Goal: Transaction & Acquisition: Purchase product/service

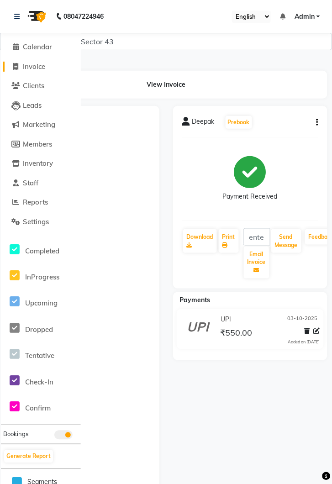
click at [35, 70] on span "Invoice" at bounding box center [34, 66] width 22 height 9
select select "service"
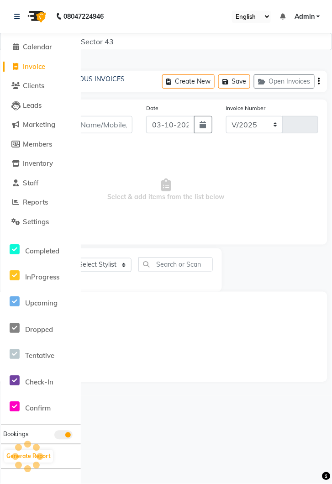
select select "5694"
type input "4312"
click at [16, 20] on link at bounding box center [18, 17] width 9 height 26
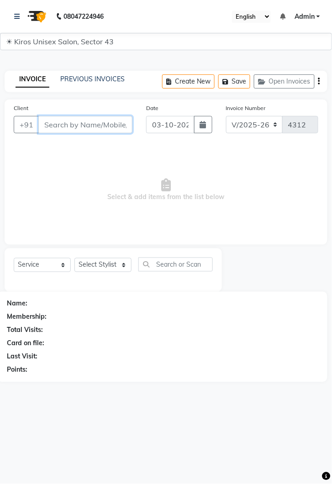
click at [86, 124] on input "Client" at bounding box center [85, 124] width 94 height 17
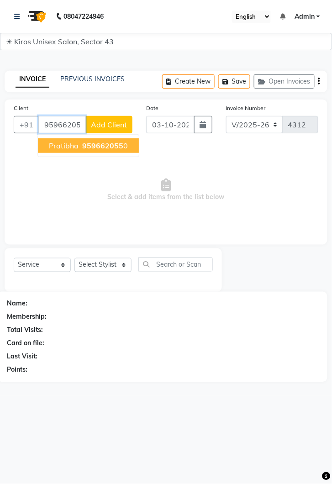
click at [122, 147] on ngb-highlight "959662055 0" at bounding box center [103, 145] width 47 height 9
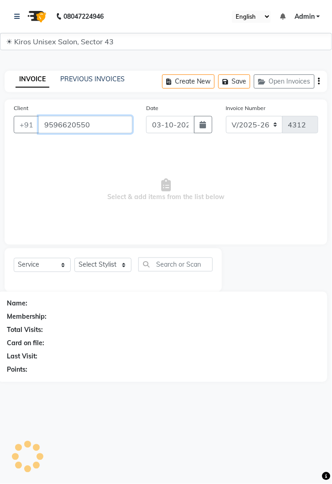
type input "9596620550"
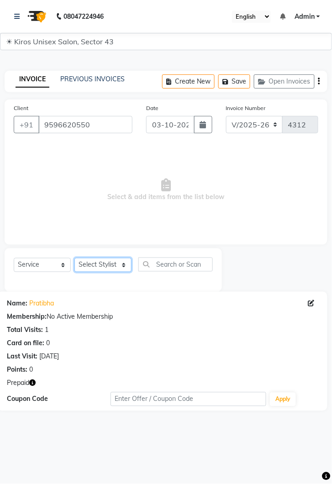
click at [119, 271] on select "Select Stylist Deepak Gunjan Habil Imran Jeet Lalit Lamu Mansi Raj Rashmi Rony …" at bounding box center [102, 265] width 57 height 14
select select "90703"
click at [74, 258] on select "Select Stylist Deepak Gunjan Habil Imran Jeet Lalit Lamu Mansi Raj Rashmi Rony …" at bounding box center [102, 265] width 57 height 14
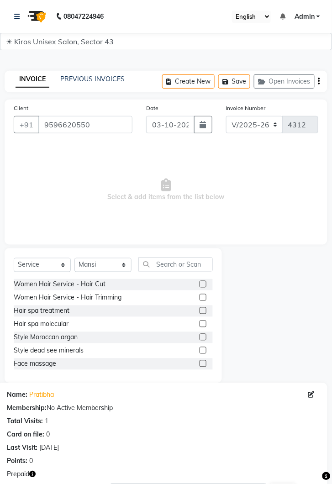
click at [202, 283] on label at bounding box center [202, 284] width 7 height 7
click at [202, 283] on input "checkbox" at bounding box center [202, 285] width 6 height 6
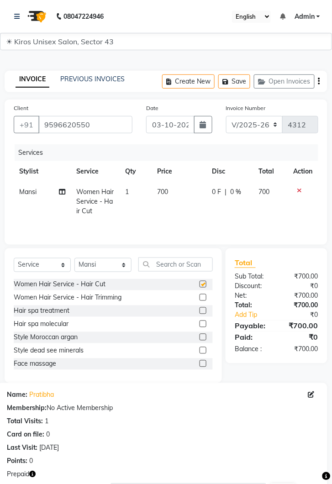
checkbox input "false"
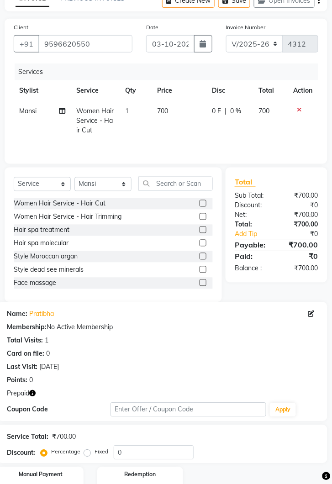
scroll to position [117, 0]
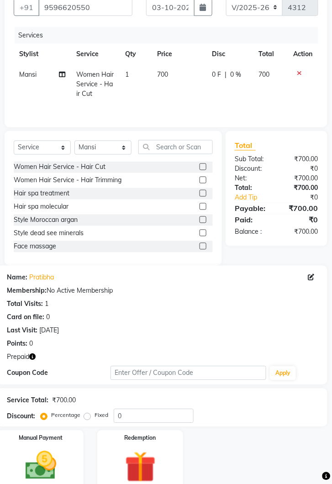
click at [140, 454] on img at bounding box center [140, 467] width 51 height 39
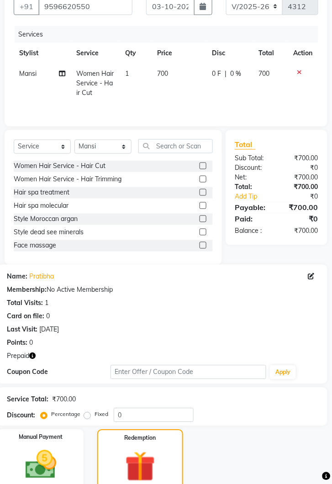
scroll to position [0, 0]
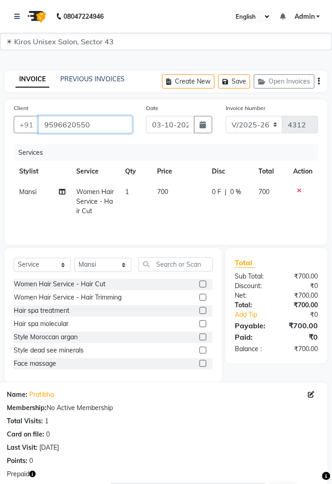
click at [117, 131] on input "9596620550" at bounding box center [85, 124] width 94 height 17
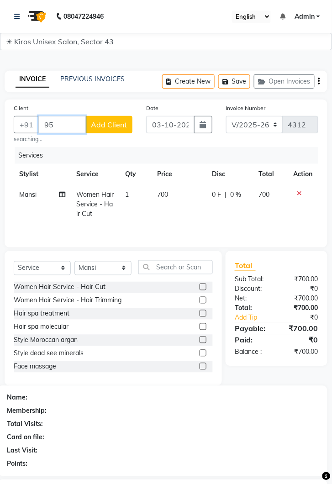
type input "9"
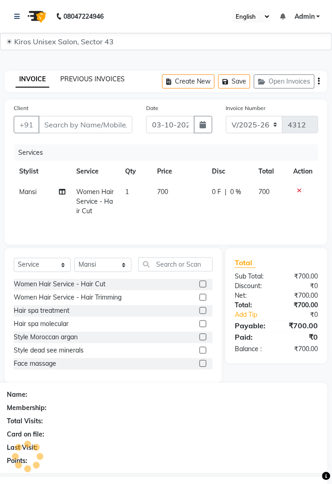
click at [90, 82] on link "PREVIOUS INVOICES" at bounding box center [92, 79] width 64 height 8
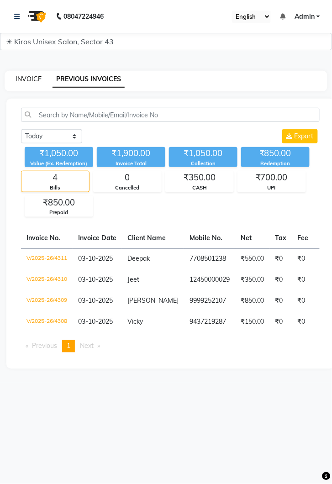
click at [33, 79] on link "INVOICE" at bounding box center [29, 79] width 26 height 8
select select "service"
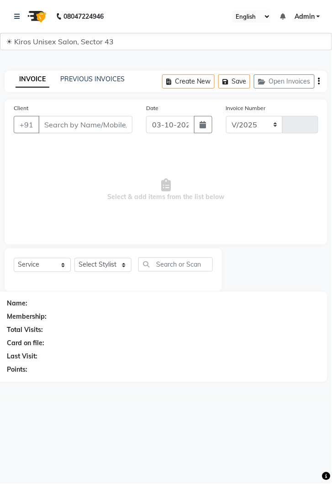
select select "5694"
type input "4312"
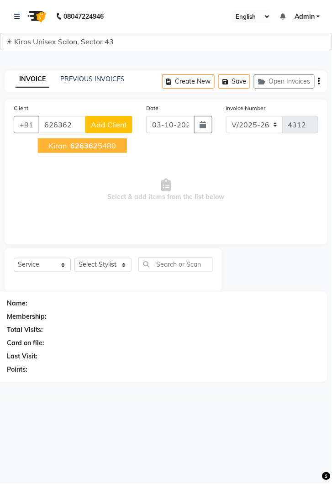
click at [105, 148] on ngb-highlight "626362 5480" at bounding box center [91, 145] width 47 height 9
type input "6263625480"
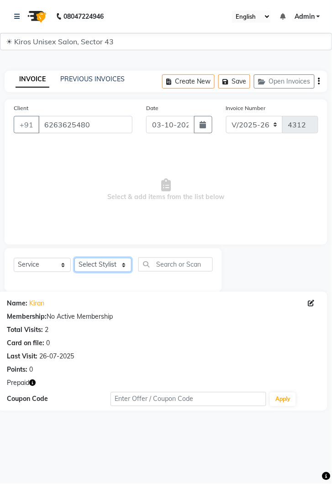
click at [115, 267] on select "Select Stylist Deepak Gunjan Habil Imran Jeet Lalit Lamu Mansi Raj Rashmi Rony …" at bounding box center [102, 265] width 57 height 14
select select "69096"
click at [74, 258] on select "Select Stylist Deepak Gunjan Habil Imran Jeet Lalit Lamu Mansi Raj Rashmi Rony …" at bounding box center [102, 265] width 57 height 14
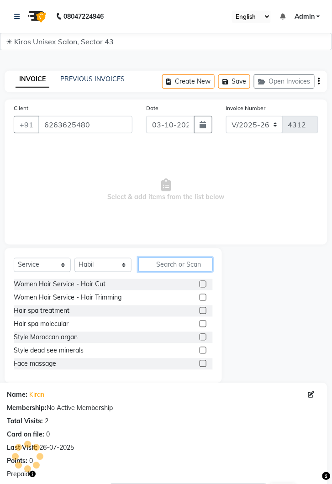
click at [180, 263] on input "text" at bounding box center [175, 264] width 74 height 14
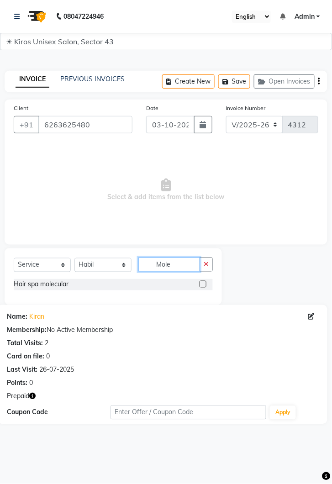
type input "Mole"
click at [205, 283] on label at bounding box center [202, 284] width 7 height 7
click at [205, 283] on input "checkbox" at bounding box center [202, 285] width 6 height 6
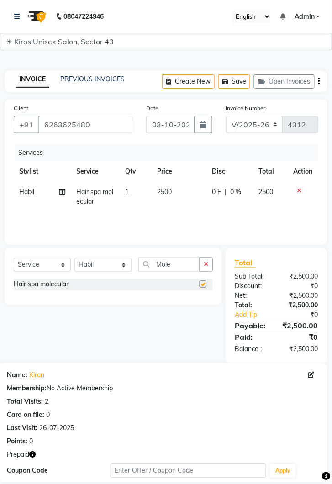
checkbox input "false"
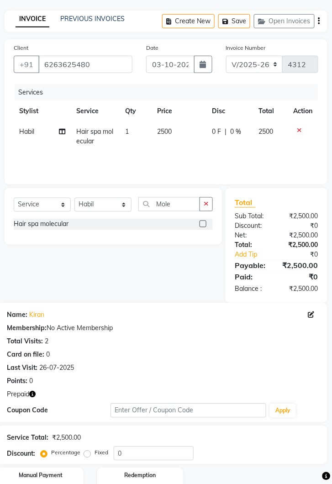
scroll to position [98, 0]
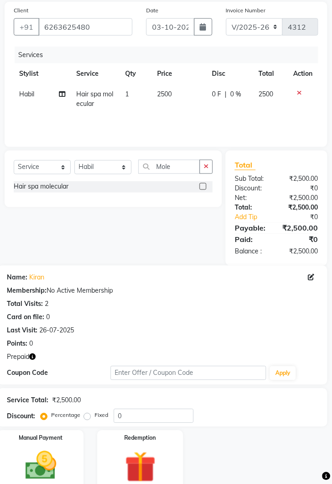
click at [142, 460] on img at bounding box center [140, 467] width 51 height 39
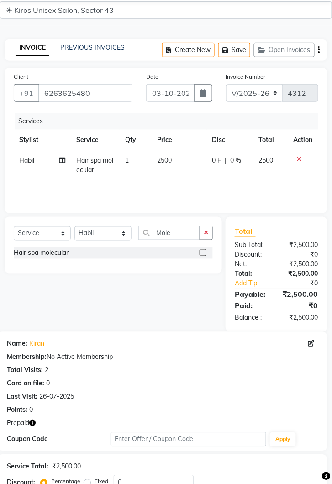
scroll to position [29, 0]
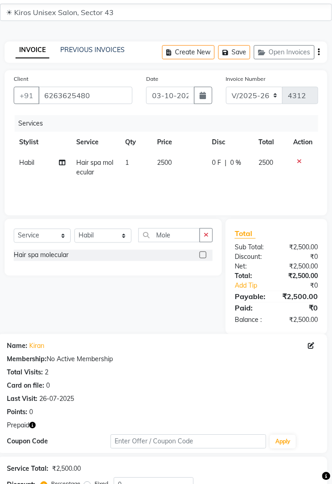
click at [180, 165] on td "2500" at bounding box center [179, 167] width 55 height 30
select select "69096"
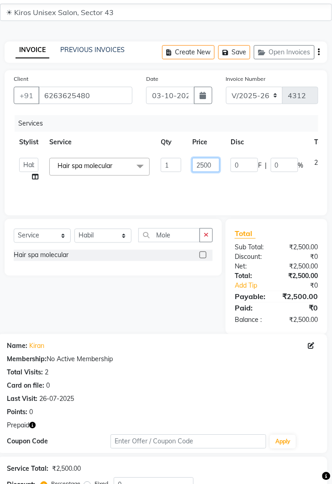
click at [213, 166] on input "2500" at bounding box center [205, 165] width 27 height 14
type input "2800"
click at [249, 198] on div "Services Stylist Service Qty Price Disc Total Action Deepak Gunjan Habil Imran …" at bounding box center [166, 160] width 304 height 91
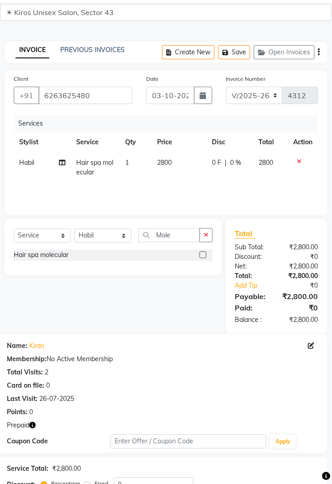
scroll to position [157, 0]
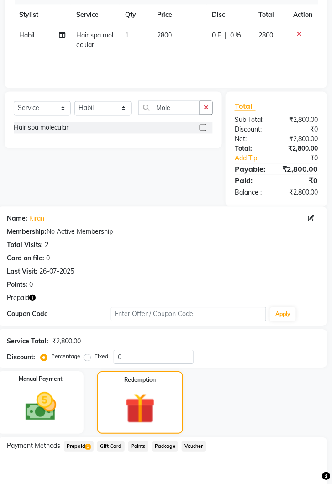
click at [85, 449] on span "Prepaid 1" at bounding box center [79, 446] width 30 height 10
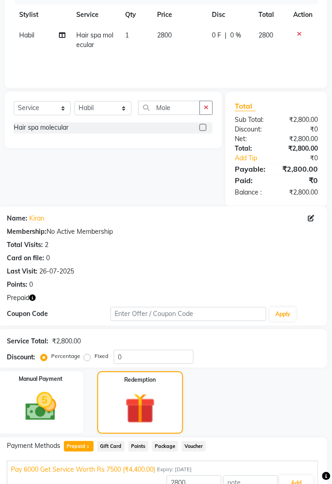
scroll to position [163, 0]
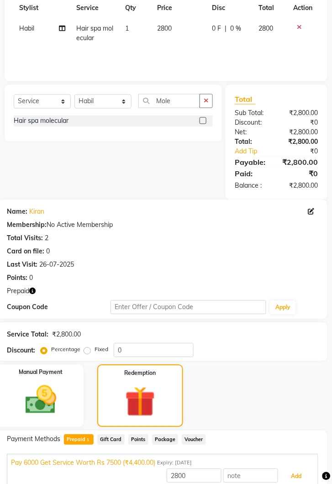
click at [293, 474] on button "Add" at bounding box center [296, 477] width 33 height 16
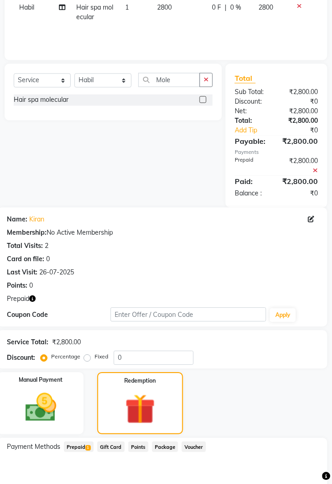
scroll to position [236, 0]
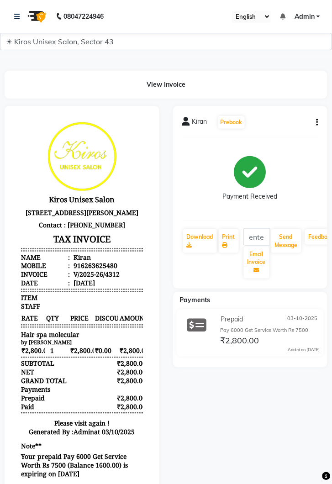
scroll to position [7, 0]
click at [331, 77] on div "View Invoice" at bounding box center [166, 85] width 336 height 28
click at [16, 16] on icon at bounding box center [16, 16] width 5 height 6
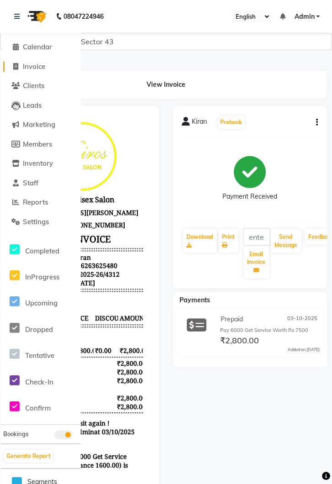
click at [33, 71] on link "Invoice" at bounding box center [40, 67] width 75 height 10
select select "service"
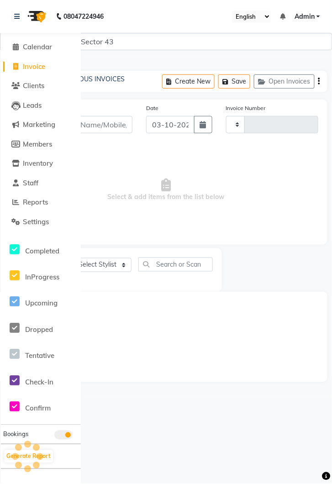
scroll to position [3, 0]
type input "4313"
select select "5694"
click at [23, 21] on img at bounding box center [36, 17] width 26 height 26
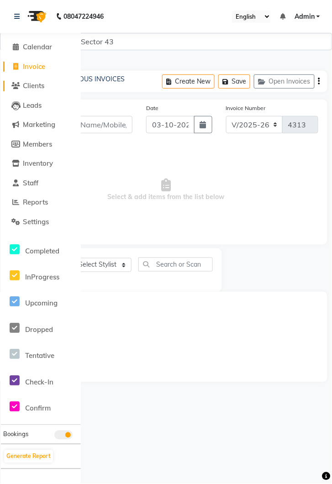
click at [37, 88] on span "Clients" at bounding box center [33, 85] width 21 height 9
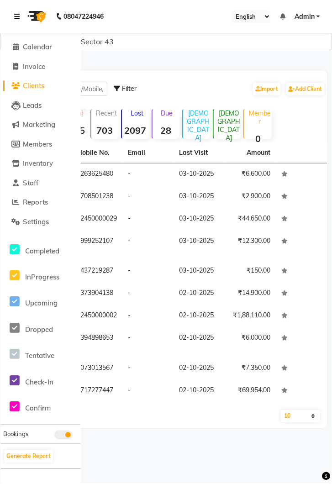
click at [22, 17] on link at bounding box center [18, 17] width 9 height 26
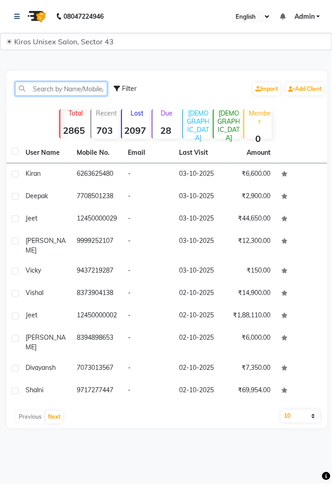
click at [77, 90] on input "text" at bounding box center [61, 89] width 92 height 14
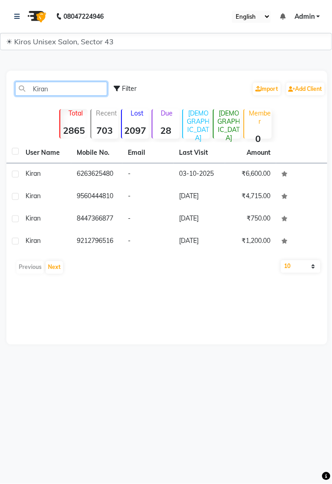
type input "Kiran"
click at [206, 178] on td "03-10-2025" at bounding box center [198, 174] width 51 height 22
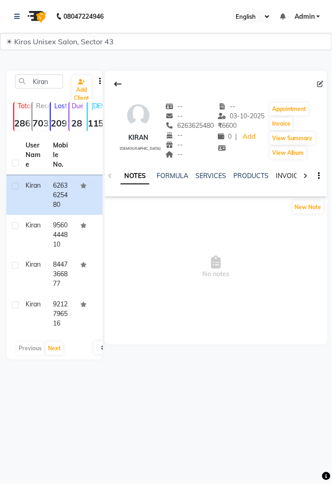
click at [288, 178] on link "INVOICES" at bounding box center [291, 176] width 30 height 8
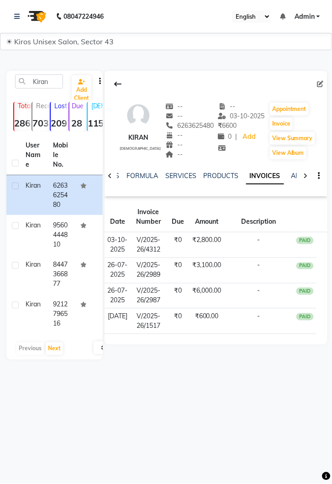
click at [231, 283] on td "-" at bounding box center [258, 270] width 69 height 26
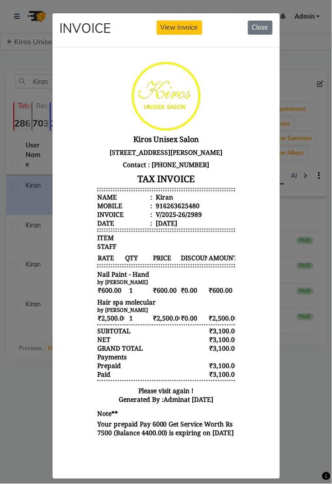
scroll to position [7, 0]
click at [297, 400] on ngb-modal-window "INVOICE View Invoice Close" at bounding box center [166, 242] width 332 height 484
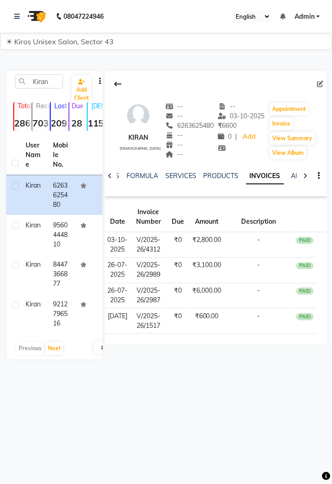
click at [213, 244] on td "₹2,800.00" at bounding box center [206, 245] width 35 height 26
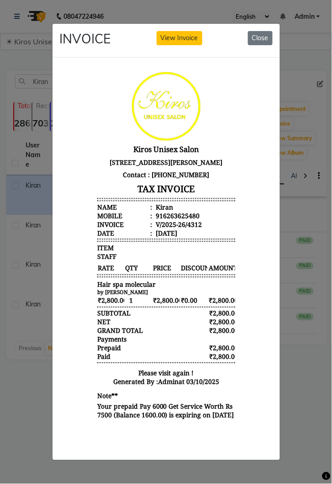
click at [303, 412] on ngb-modal-window "INVOICE View Invoice Close" at bounding box center [166, 242] width 332 height 484
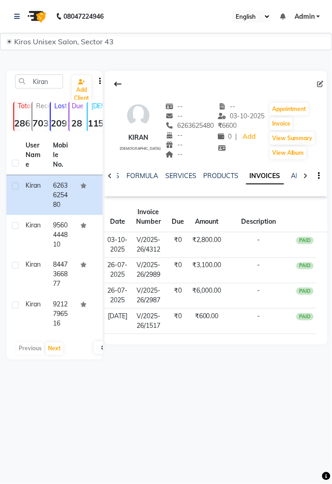
click at [205, 275] on td "₹3,100.00" at bounding box center [206, 270] width 35 height 26
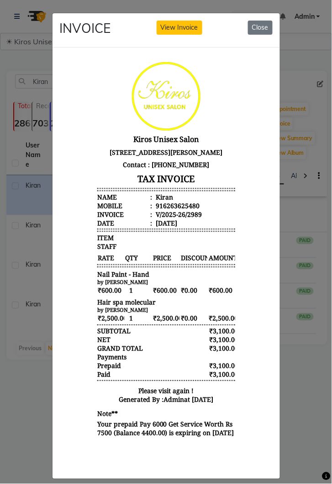
click at [284, 436] on ngb-modal-window "INVOICE View Invoice Close" at bounding box center [166, 242] width 332 height 484
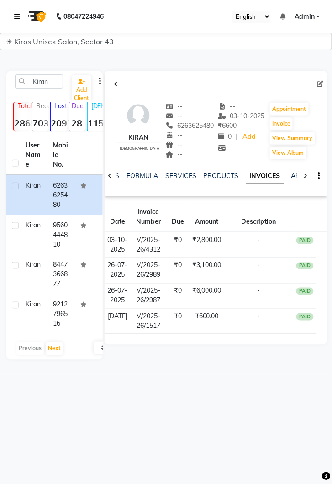
click at [22, 16] on link at bounding box center [18, 17] width 9 height 26
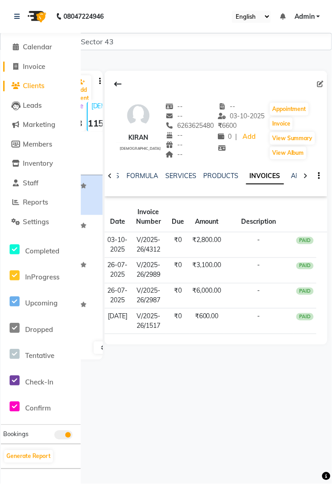
click at [37, 70] on span "Invoice" at bounding box center [34, 66] width 22 height 9
select select "service"
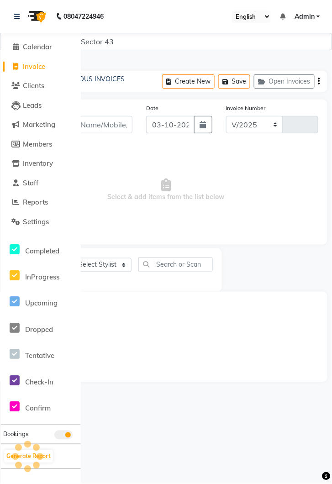
select select "5694"
type input "4313"
click at [21, 19] on link at bounding box center [18, 17] width 9 height 26
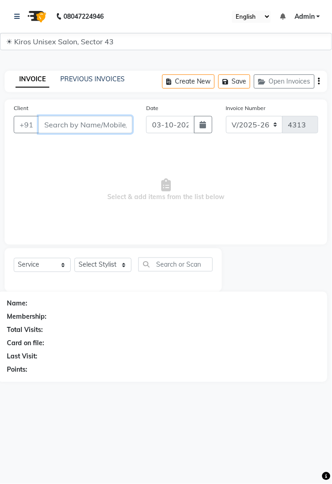
click at [93, 128] on input "Client" at bounding box center [85, 124] width 94 height 17
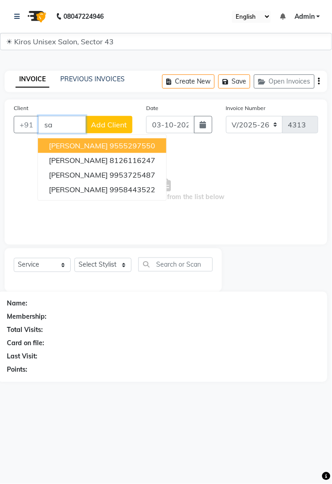
type input "s"
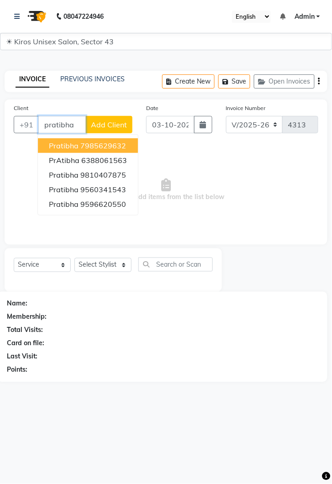
click at [122, 207] on ngb-highlight "9596620550" at bounding box center [103, 203] width 46 height 9
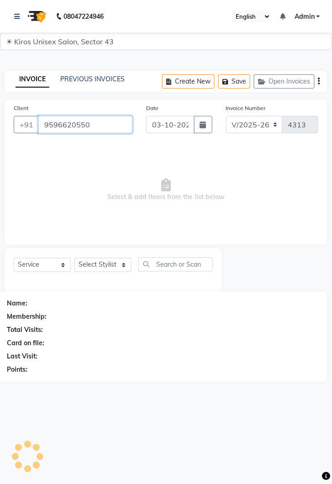
type input "9596620550"
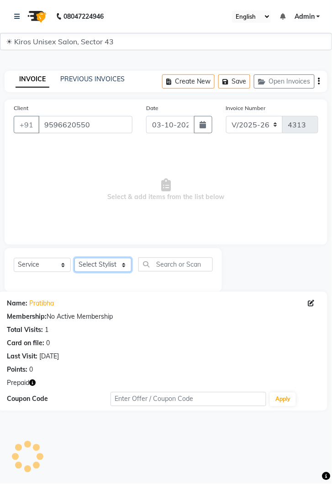
click at [121, 268] on select "Select Stylist Deepak Gunjan Habil Imran Jeet Lalit Lamu Mansi Raj Rashmi Rony …" at bounding box center [102, 265] width 57 height 14
select select "67564"
click at [74, 258] on select "Select Stylist Deepak Gunjan Habil Imran Jeet Lalit Lamu Mansi Raj Rashmi Rony …" at bounding box center [102, 265] width 57 height 14
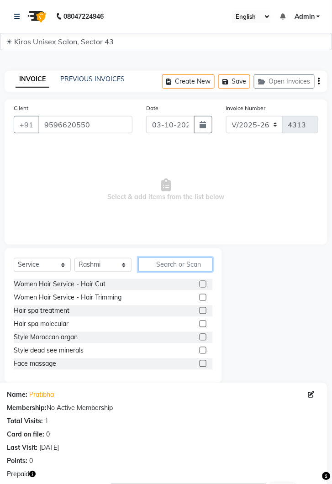
click at [180, 267] on input "text" at bounding box center [175, 264] width 74 height 14
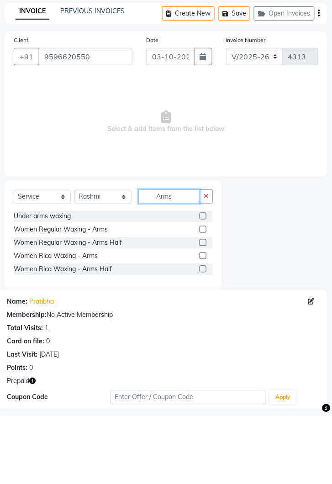
type input "Arms"
click at [202, 324] on label at bounding box center [202, 323] width 7 height 7
click at [202, 324] on input "checkbox" at bounding box center [202, 324] width 6 height 6
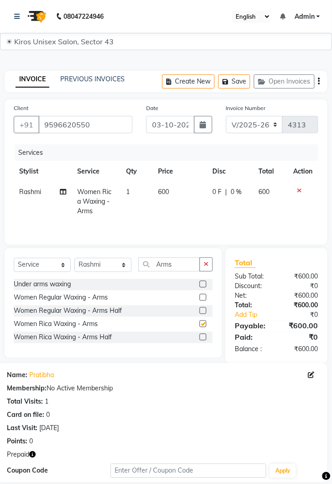
checkbox input "false"
click at [206, 266] on icon "button" at bounding box center [206, 264] width 5 height 6
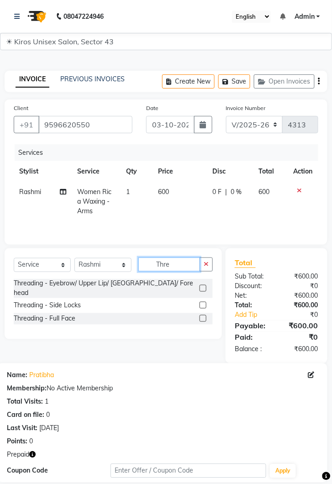
type input "Thre"
click at [202, 285] on label at bounding box center [202, 288] width 7 height 7
click at [202, 286] on input "checkbox" at bounding box center [202, 289] width 6 height 6
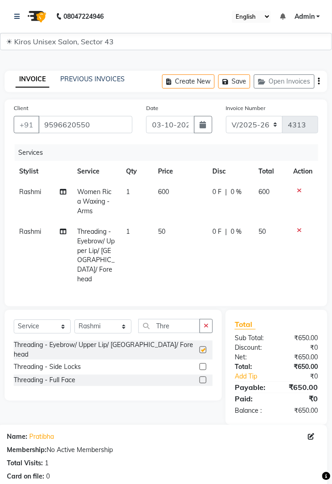
checkbox input "false"
click at [171, 236] on td "50" at bounding box center [179, 255] width 54 height 68
select select "67564"
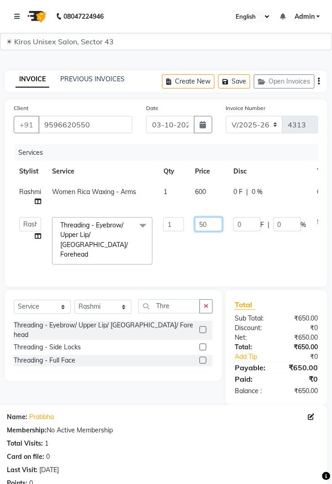
click at [215, 226] on input "50" at bounding box center [208, 224] width 27 height 14
type input "5"
type input "150"
click at [239, 249] on td "0 F | 0 %" at bounding box center [270, 241] width 84 height 58
select select "67564"
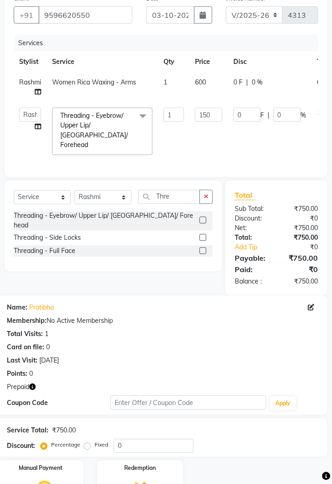
scroll to position [129, 0]
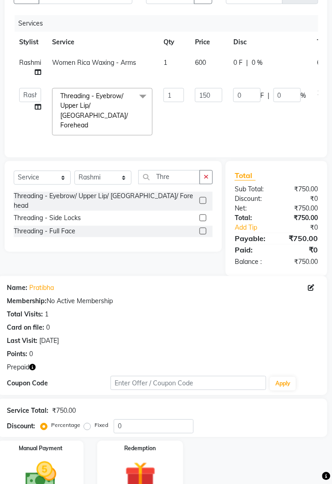
click at [132, 465] on img at bounding box center [140, 477] width 51 height 39
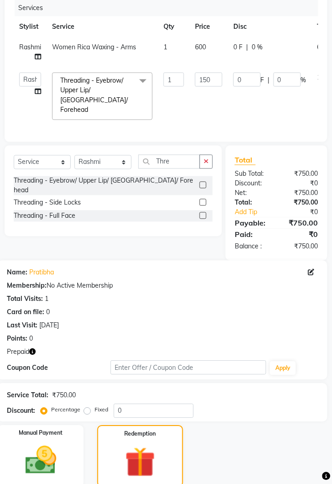
scroll to position [195, 0]
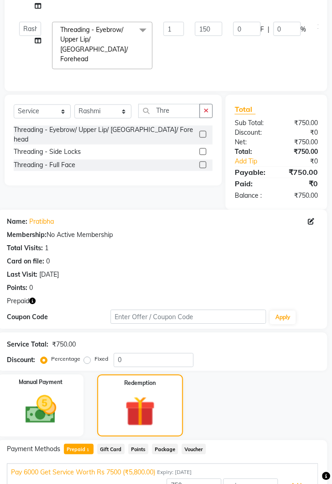
click at [300, 478] on button "Add" at bounding box center [296, 486] width 33 height 16
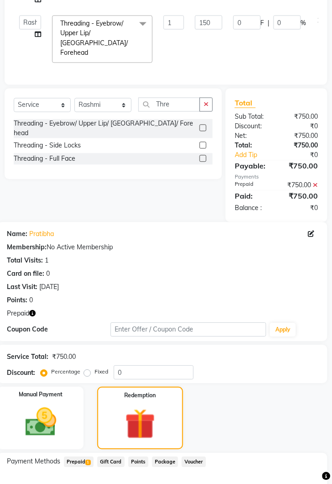
scroll to position [258, 0]
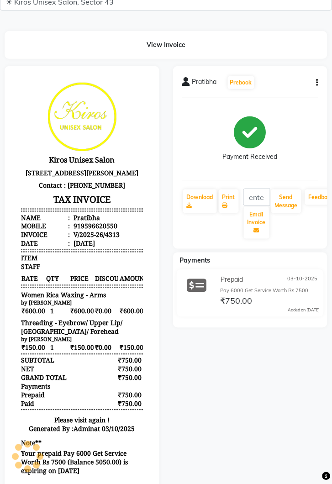
scroll to position [56, 0]
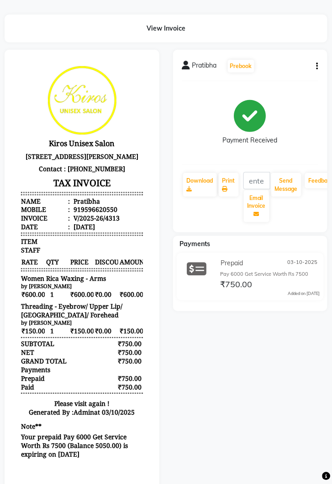
select select "service"
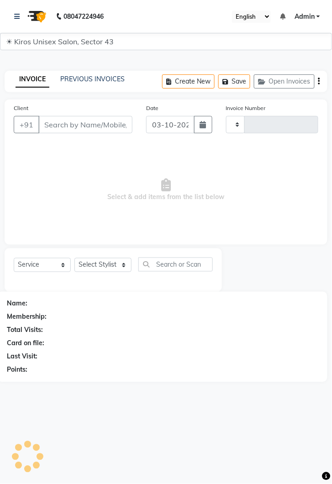
type input "4314"
select select "5694"
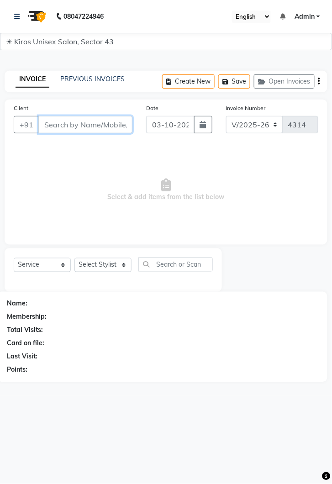
type input "j"
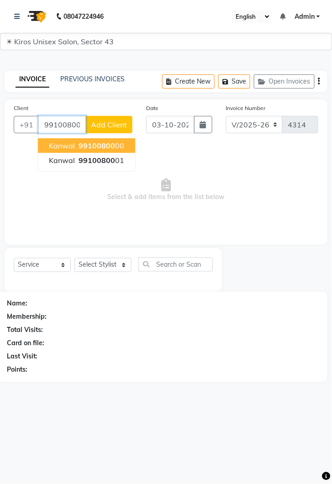
click at [127, 146] on button "Kanwal 99100800 00" at bounding box center [86, 145] width 97 height 15
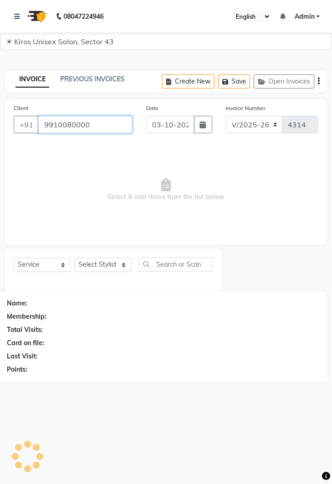
type input "9910080000"
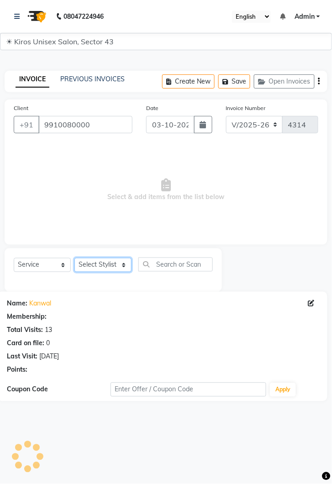
click at [111, 270] on select "Select Stylist Deepak Gunjan Habil Imran Jeet Lalit Lamu Mansi Raj Rashmi Rony …" at bounding box center [102, 265] width 57 height 14
select select "39647"
click at [74, 258] on select "Select Stylist Deepak Gunjan Habil Imran Jeet Lalit Lamu Mansi Raj Rashmi Rony …" at bounding box center [102, 265] width 57 height 14
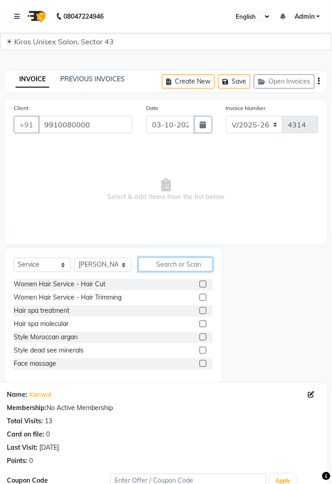
click at [181, 264] on input "text" at bounding box center [175, 264] width 74 height 14
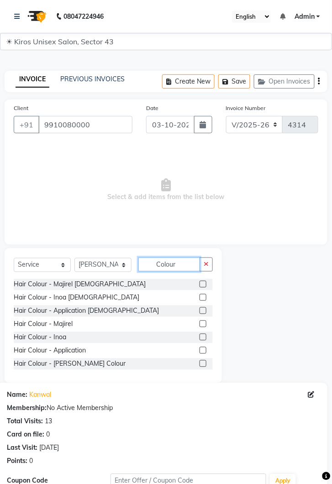
type input "Colour"
click at [202, 297] on label at bounding box center [202, 297] width 7 height 7
click at [202, 297] on input "checkbox" at bounding box center [202, 298] width 6 height 6
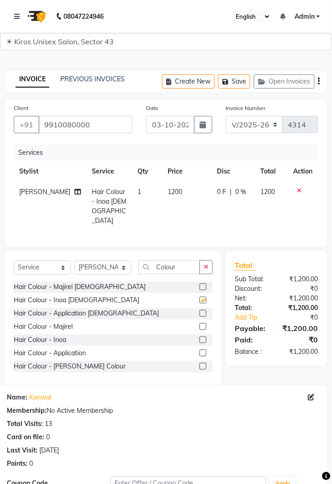
checkbox input "false"
click at [177, 200] on td "1200" at bounding box center [187, 206] width 49 height 49
select select "39647"
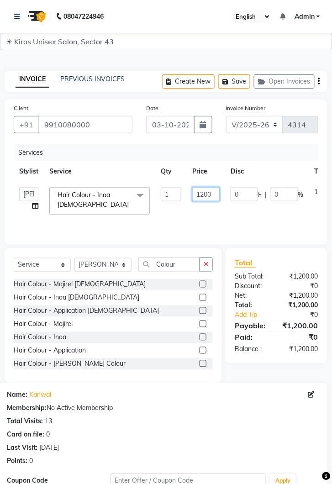
click at [212, 197] on input "1200" at bounding box center [205, 194] width 27 height 14
type input "1500"
click at [245, 217] on td "0 F | 0 %" at bounding box center [267, 201] width 84 height 39
select select "39647"
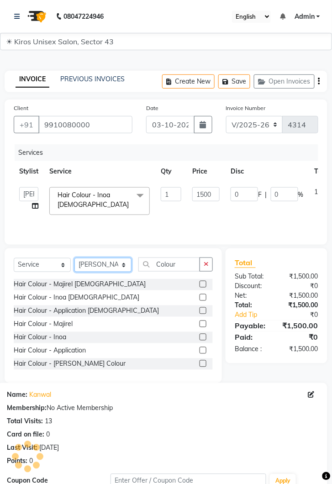
click at [124, 267] on select "Select Stylist Deepak Gunjan Habil Imran Jeet Lalit Lamu Mansi Raj Rashmi Rony …" at bounding box center [102, 265] width 57 height 14
select select "90704"
click at [74, 258] on select "Select Stylist Deepak Gunjan Habil Imran Jeet Lalit Lamu Mansi Raj Rashmi Rony …" at bounding box center [102, 265] width 57 height 14
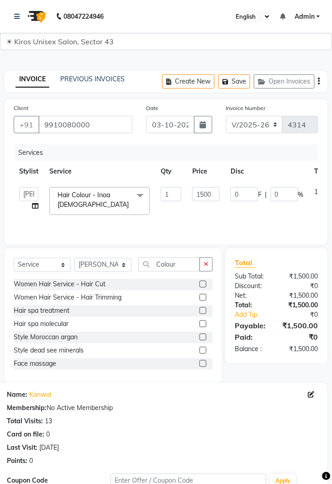
click at [210, 415] on div "Name: Kanwal Membership: No Active Membership Total Visits: 13 Card on file: 0 …" at bounding box center [162, 426] width 311 height 79
click at [211, 193] on input "1500" at bounding box center [205, 194] width 27 height 14
type input "1200"
click at [242, 228] on div "Services Stylist Service Qty Price Disc Total Action Deepak Gunjan Habil Imran …" at bounding box center [166, 189] width 304 height 91
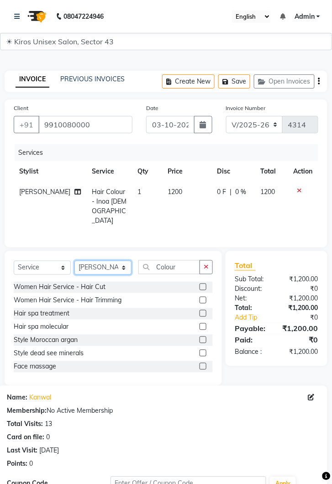
click at [112, 268] on select "Select Stylist Deepak Gunjan Habil Imran Jeet Lalit Lamu Mansi Raj Rashmi Rony …" at bounding box center [102, 268] width 57 height 14
select select "39653"
click at [74, 261] on select "Select Stylist Deepak Gunjan Habil Imran Jeet Lalit Lamu Mansi Raj Rashmi Rony …" at bounding box center [102, 268] width 57 height 14
click at [211, 268] on button "button" at bounding box center [205, 267] width 13 height 14
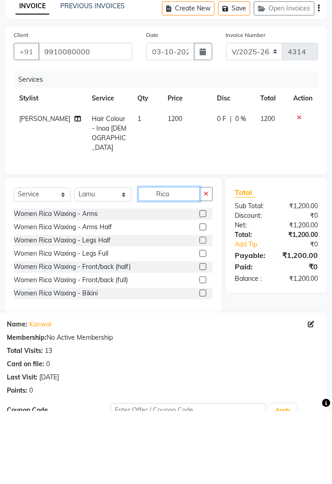
type input "Rica"
click at [202, 310] on label at bounding box center [202, 313] width 7 height 7
click at [202, 311] on input "checkbox" at bounding box center [202, 314] width 6 height 6
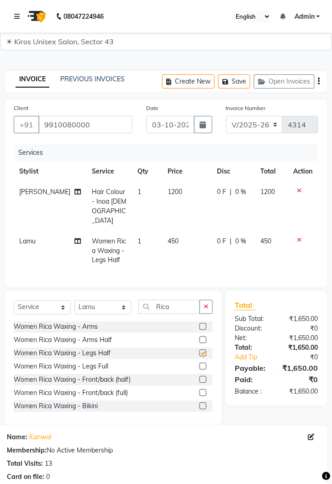
checkbox input "false"
click at [205, 304] on icon "button" at bounding box center [206, 307] width 5 height 6
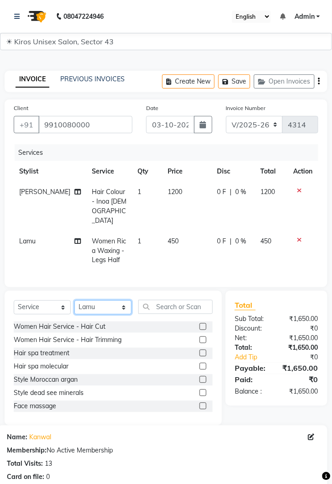
click at [123, 300] on select "Select Stylist Deepak Gunjan Habil Imran Jeet Lalit Lamu Mansi Raj Rashmi Rony …" at bounding box center [102, 307] width 57 height 14
select select "90704"
click at [74, 300] on select "Select Stylist Deepak Gunjan Habil Imran Jeet Lalit Lamu Mansi Raj Rashmi Rony …" at bounding box center [102, 307] width 57 height 14
click at [193, 300] on input "text" at bounding box center [175, 307] width 74 height 14
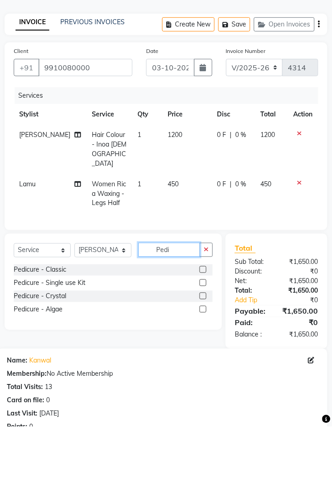
type input "Pedi"
click at [202, 323] on label at bounding box center [202, 326] width 7 height 7
click at [202, 324] on input "checkbox" at bounding box center [202, 327] width 6 height 6
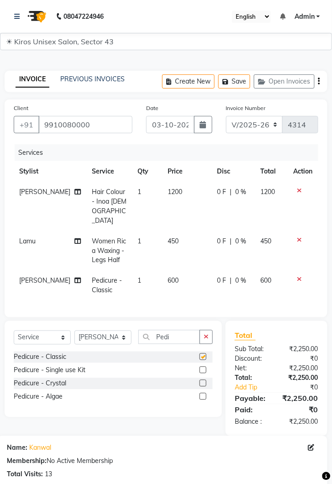
checkbox input "false"
click at [205, 334] on icon "button" at bounding box center [206, 337] width 5 height 6
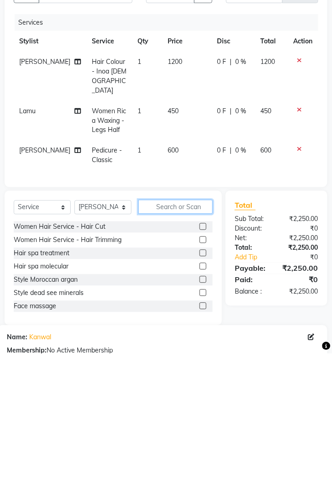
scroll to position [9, 0]
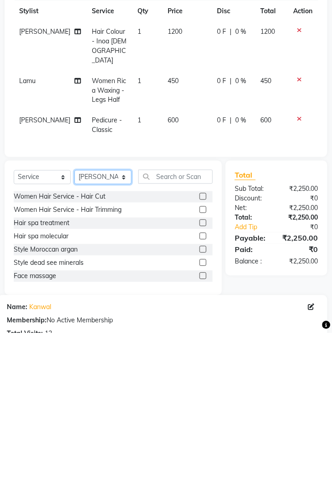
click at [124, 322] on select "Select Stylist Deepak Gunjan Habil Imran Jeet Lalit Lamu Mansi Raj Rashmi Rony …" at bounding box center [102, 328] width 57 height 14
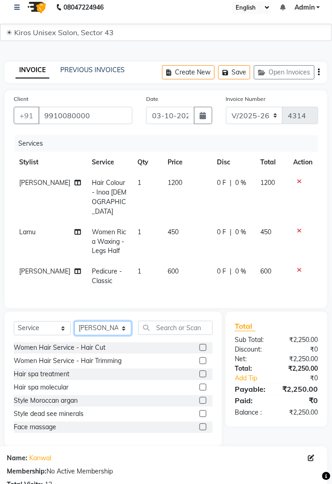
select select "39653"
click at [74, 321] on select "Select Stylist Deepak Gunjan Habil Imran Jeet Lalit Lamu Mansi Raj Rashmi Rony …" at bounding box center [102, 328] width 57 height 14
click at [180, 321] on input "text" at bounding box center [175, 328] width 74 height 14
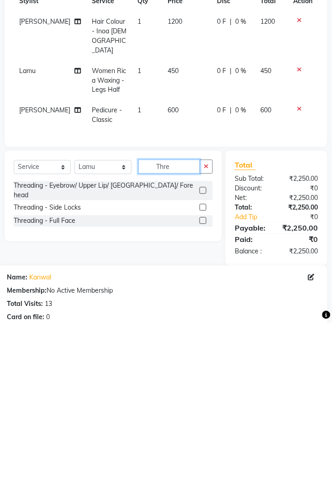
type input "Thre"
click at [202, 348] on label at bounding box center [202, 351] width 7 height 7
click at [202, 349] on input "checkbox" at bounding box center [202, 352] width 6 height 6
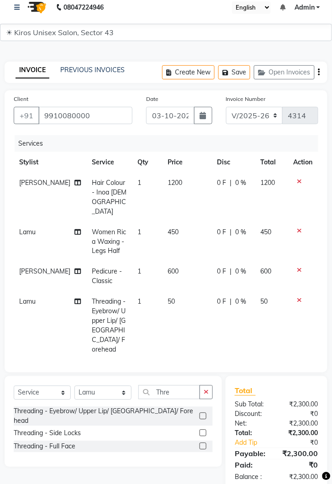
checkbox input "false"
click at [175, 294] on td "50" at bounding box center [187, 326] width 49 height 68
select select "39653"
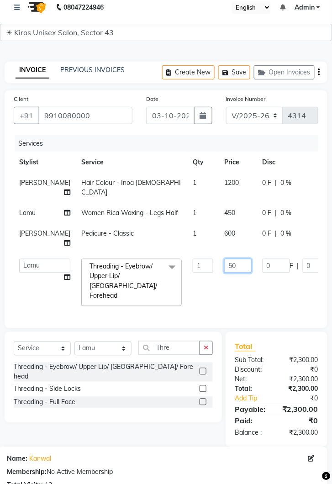
click at [224, 266] on input "50" at bounding box center [237, 266] width 27 height 14
type input "5"
type input "100"
click at [257, 291] on td "0 F | 0 %" at bounding box center [299, 282] width 84 height 58
select select "39653"
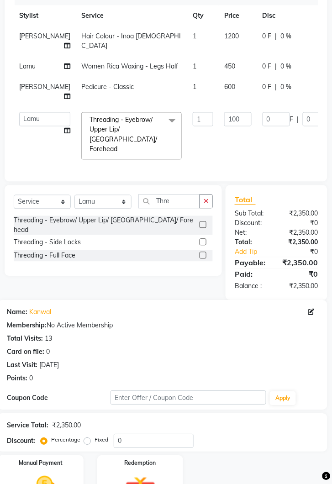
scroll to position [210, 0]
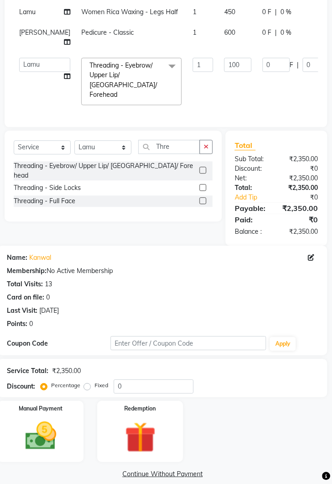
click at [47, 426] on img at bounding box center [41, 437] width 51 height 36
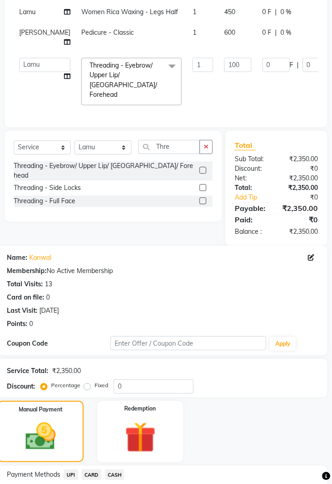
click at [73, 470] on span "UPI" at bounding box center [71, 475] width 14 height 10
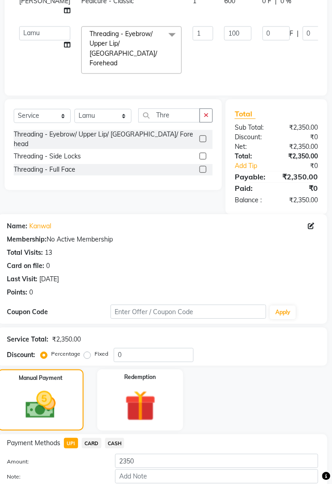
click at [219, 483] on button "Add Payment" at bounding box center [216, 492] width 203 height 14
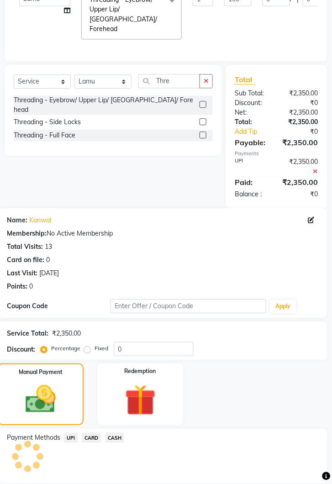
scroll to position [309, 0]
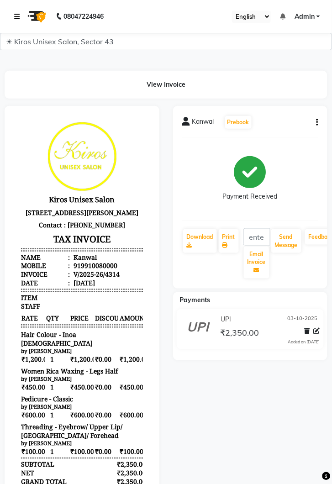
click at [21, 18] on link at bounding box center [18, 17] width 9 height 26
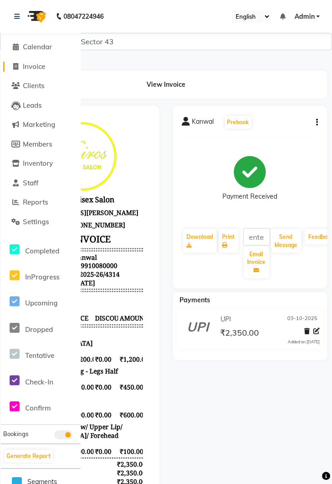
click at [37, 70] on span "Invoice" at bounding box center [34, 66] width 22 height 9
select select "service"
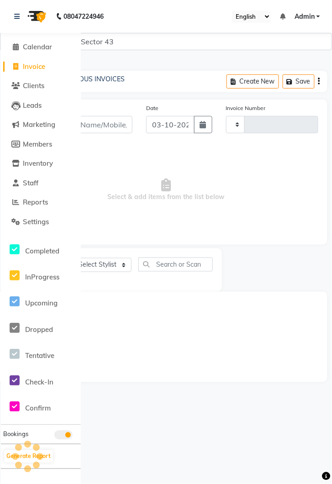
type input "4315"
select select "5694"
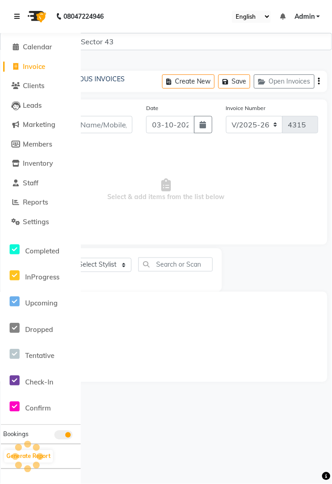
click at [21, 20] on link at bounding box center [18, 17] width 9 height 26
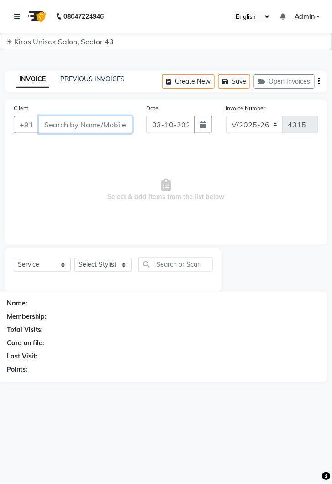
click at [98, 128] on input "Client" at bounding box center [85, 124] width 94 height 17
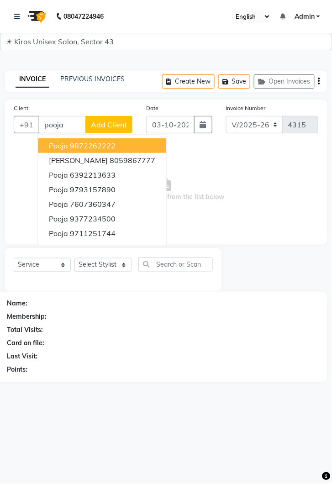
click at [230, 209] on span "Select & add items from the list below" at bounding box center [166, 189] width 304 height 91
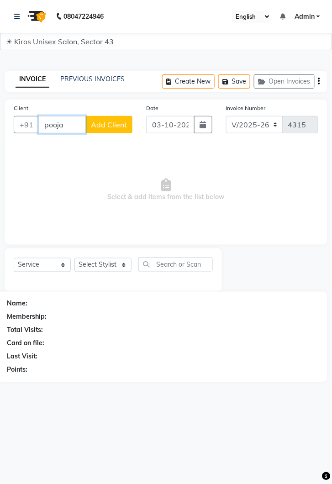
click at [71, 124] on input "pooja" at bounding box center [61, 124] width 47 height 17
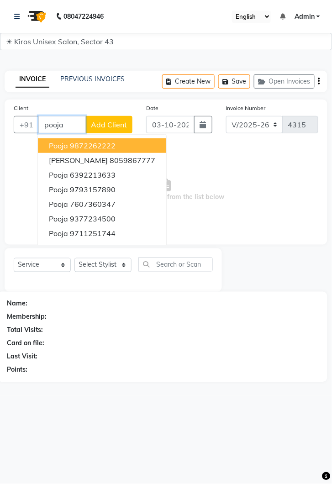
click at [106, 203] on ngb-highlight "7607360347" at bounding box center [93, 203] width 46 height 9
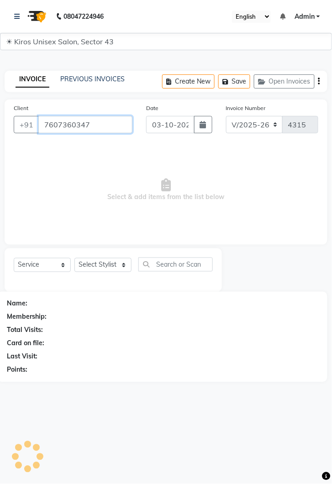
type input "7607360347"
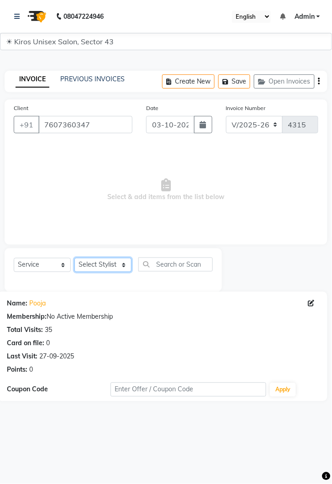
click at [115, 270] on select "Select Stylist Deepak Gunjan Habil Imran Jeet Lalit Lamu Mansi Raj Rashmi Rony …" at bounding box center [102, 265] width 57 height 14
select select "69096"
click at [74, 258] on select "Select Stylist Deepak Gunjan Habil Imran Jeet Lalit Lamu Mansi Raj Rashmi Rony …" at bounding box center [102, 265] width 57 height 14
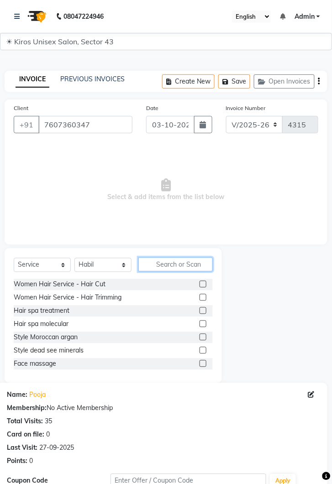
click at [187, 261] on input "text" at bounding box center [175, 264] width 74 height 14
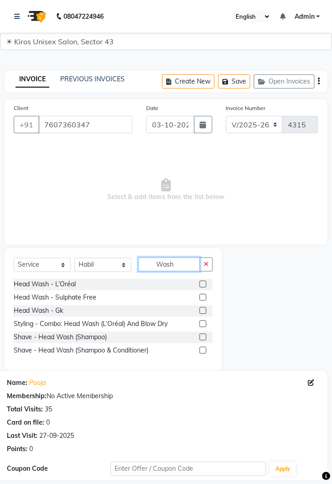
type input "Wash"
click at [204, 283] on label at bounding box center [202, 284] width 7 height 7
click at [204, 283] on input "checkbox" at bounding box center [202, 285] width 6 height 6
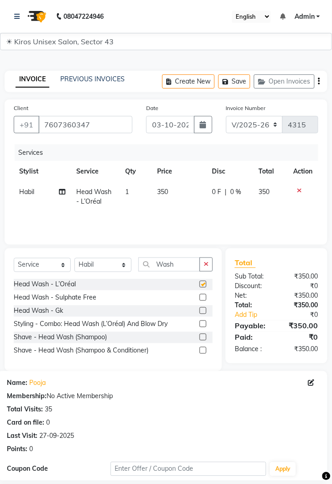
checkbox input "false"
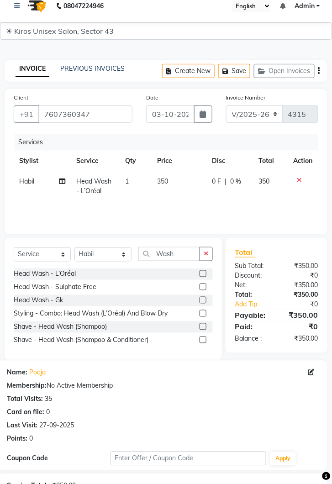
scroll to position [98, 0]
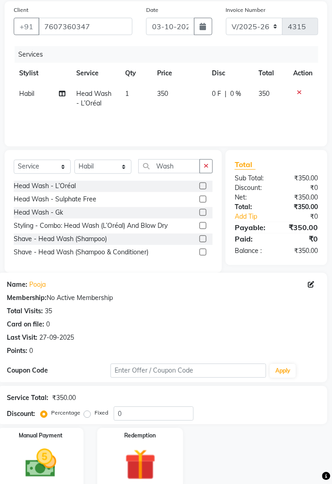
click at [51, 462] on img at bounding box center [41, 464] width 51 height 36
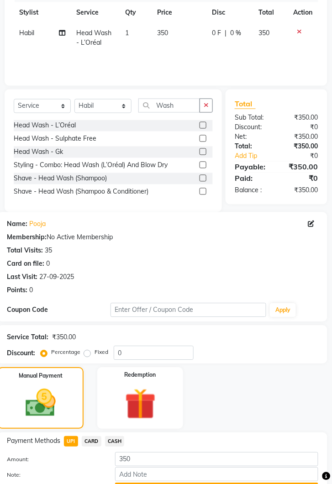
scroll to position [169, 0]
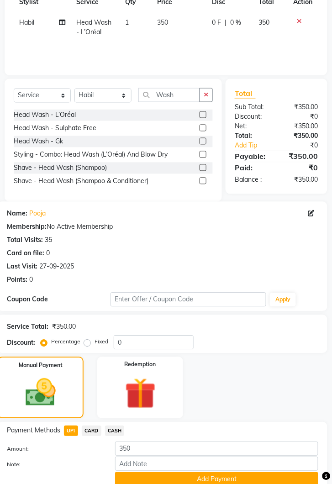
click at [122, 428] on span "CASH" at bounding box center [115, 431] width 20 height 10
click at [223, 483] on button "Add Payment" at bounding box center [216, 479] width 203 height 14
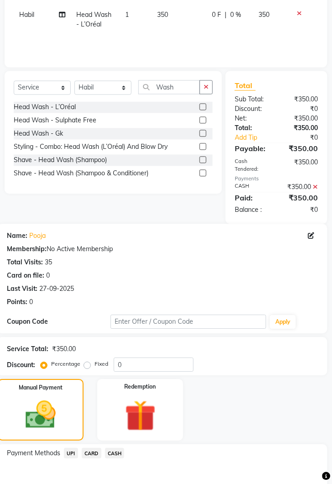
scroll to position [236, 0]
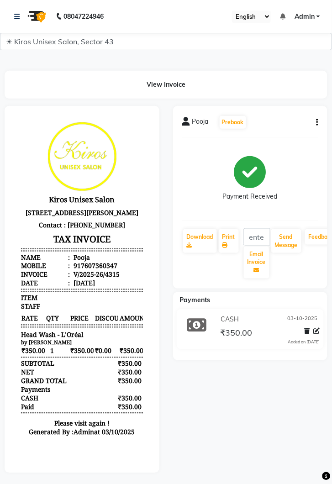
click at [225, 425] on div "Pooja Prebook Payment Received Download Print Email Invoice Send Message Feedba…" at bounding box center [250, 289] width 168 height 367
click at [17, 14] on icon at bounding box center [16, 16] width 5 height 6
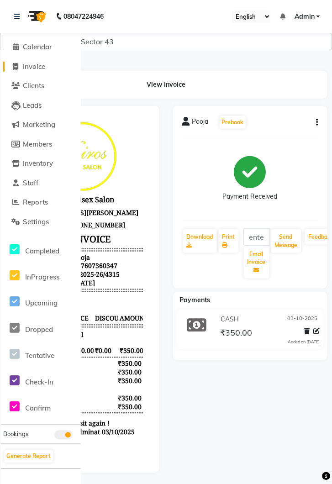
click at [31, 63] on span "Invoice" at bounding box center [34, 66] width 22 height 9
select select "service"
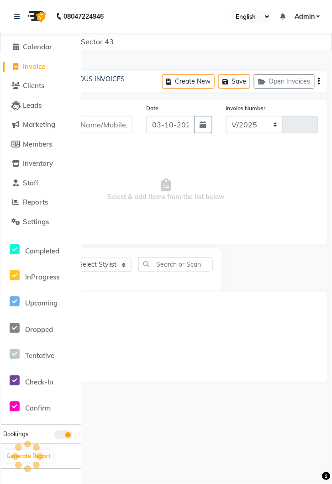
select select "5694"
type input "4316"
click at [15, 14] on icon at bounding box center [16, 16] width 5 height 6
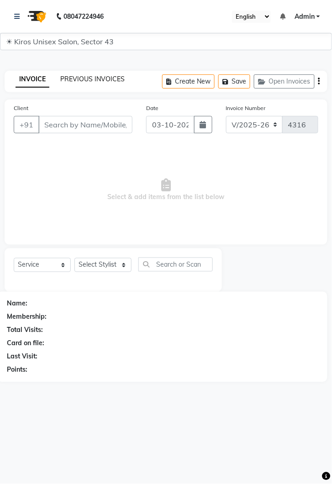
click at [105, 81] on link "PREVIOUS INVOICES" at bounding box center [92, 79] width 64 height 8
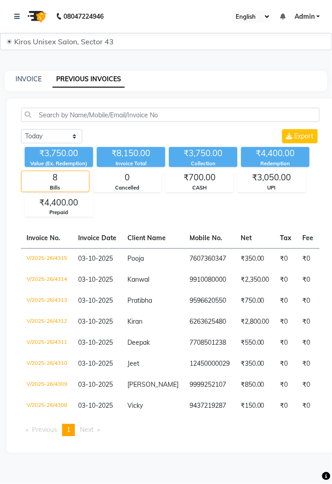
click at [202, 275] on td "9910080000" at bounding box center [209, 280] width 51 height 21
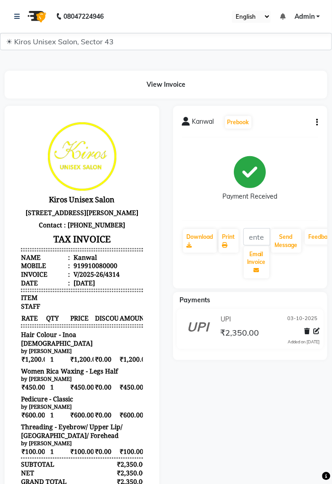
scroll to position [7, 0]
click at [154, 447] on div at bounding box center [82, 337] width 155 height 462
click at [154, 409] on div at bounding box center [82, 337] width 155 height 462
click at [20, 9] on link at bounding box center [18, 17] width 9 height 26
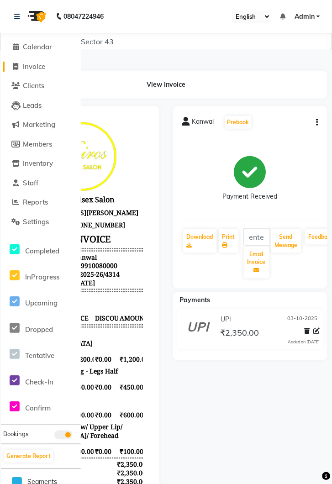
click at [32, 66] on span "Invoice" at bounding box center [34, 66] width 22 height 9
select select "service"
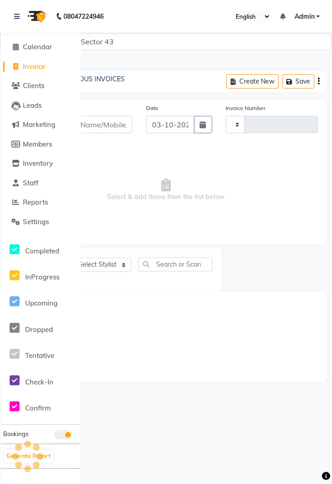
type input "4316"
select select "5694"
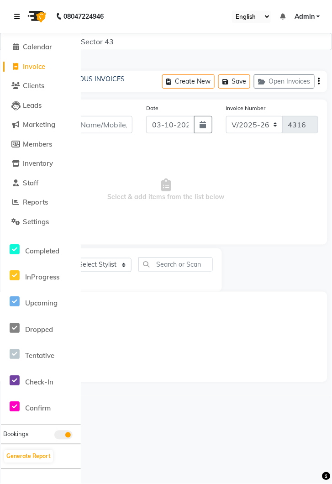
click at [16, 13] on icon at bounding box center [16, 16] width 5 height 6
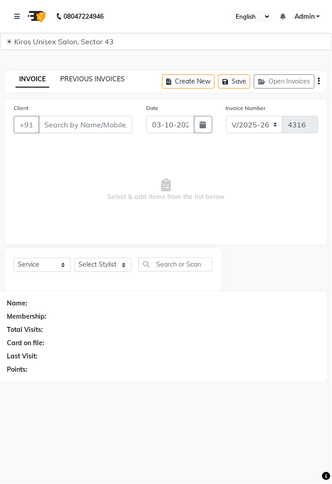
click at [86, 75] on link "PREVIOUS INVOICES" at bounding box center [92, 79] width 64 height 8
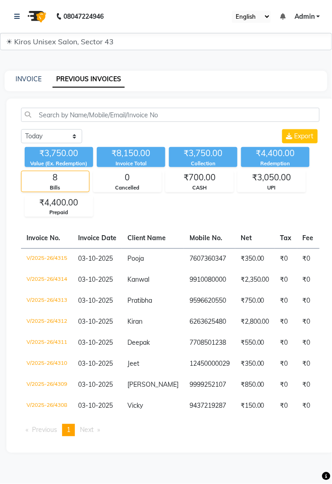
click at [195, 295] on td "9596620550" at bounding box center [209, 301] width 51 height 21
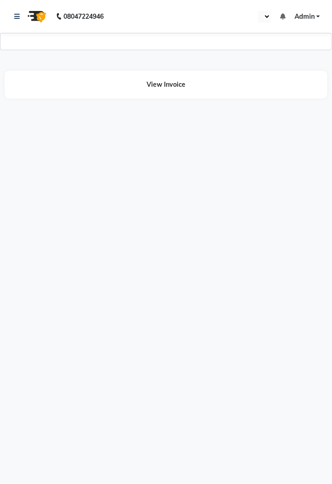
select select "en"
select select "2450"
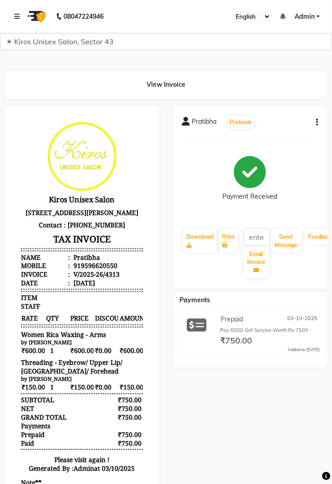
click at [130, 382] on div "by [PERSON_NAME]" at bounding box center [82, 378] width 122 height 7
click at [21, 23] on link at bounding box center [18, 17] width 9 height 26
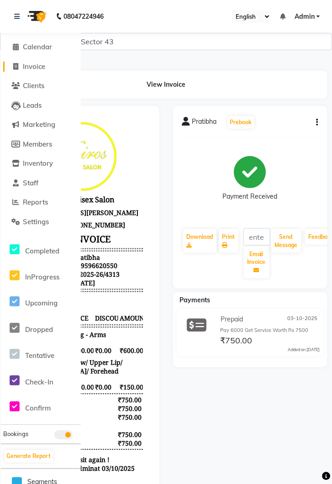
click at [51, 67] on link "Invoice" at bounding box center [40, 67] width 75 height 10
select select "service"
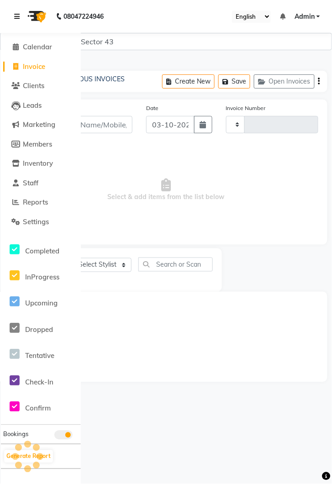
click at [21, 19] on link at bounding box center [18, 17] width 9 height 26
type input "4316"
select select "5694"
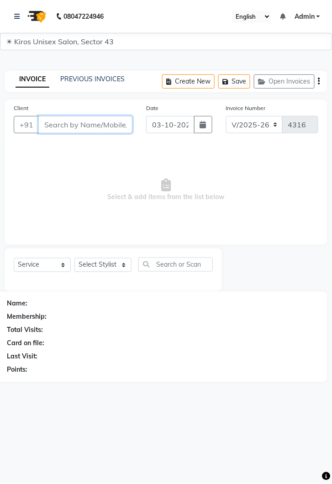
click at [88, 124] on input "Client" at bounding box center [85, 124] width 94 height 17
click at [88, 116] on input "Client" at bounding box center [85, 124] width 94 height 17
click at [76, 124] on input "Client" at bounding box center [85, 124] width 94 height 17
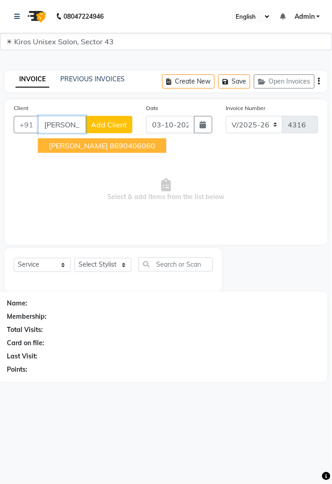
click at [110, 146] on ngb-highlight "8690406060" at bounding box center [133, 145] width 46 height 9
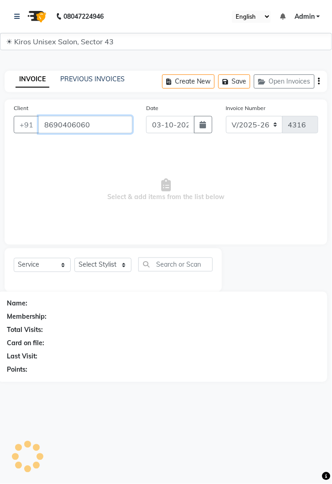
type input "8690406060"
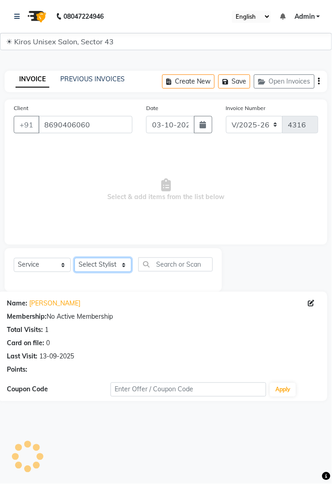
click at [126, 263] on select "Select Stylist Deepak Gunjan Habil Imran Jeet Lalit Lamu Mansi Raj Rashmi Rony …" at bounding box center [102, 265] width 57 height 14
select select "39647"
click at [74, 258] on select "Select Stylist Deepak Gunjan Habil Imran Jeet Lalit Lamu Mansi Raj Rashmi Rony …" at bounding box center [102, 265] width 57 height 14
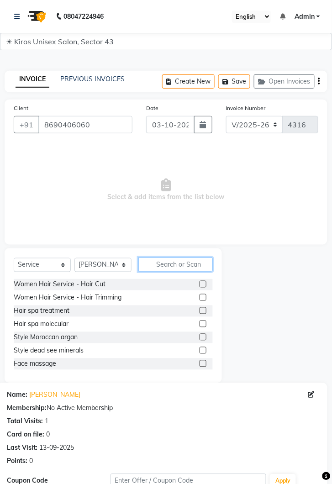
click at [171, 266] on input "text" at bounding box center [175, 264] width 74 height 14
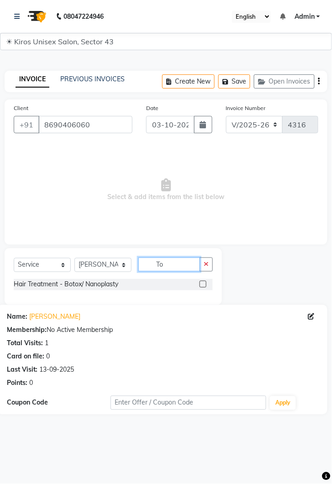
type input "T"
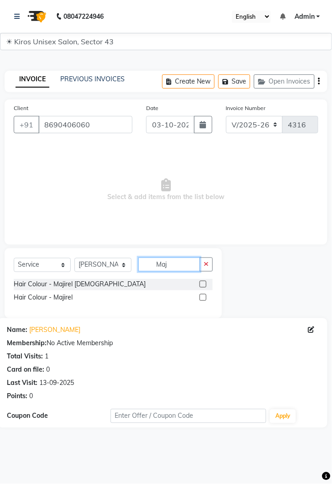
type input "Maj"
click at [202, 283] on label at bounding box center [202, 284] width 7 height 7
click at [202, 283] on input "checkbox" at bounding box center [202, 285] width 6 height 6
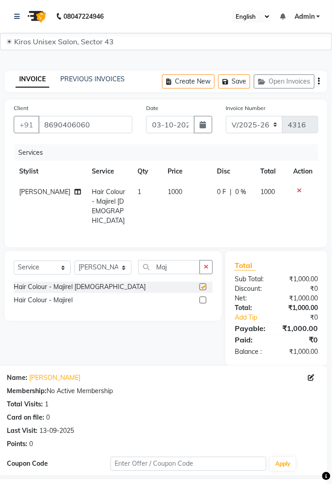
checkbox input "false"
click at [179, 193] on td "1000" at bounding box center [187, 206] width 49 height 49
select select "39647"
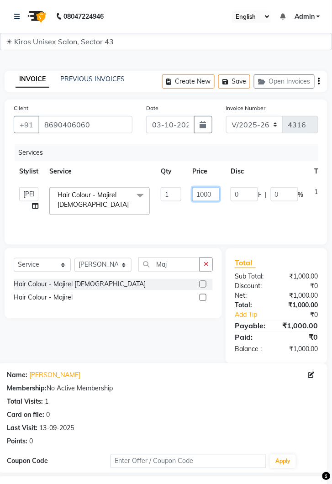
click at [211, 193] on input "1000" at bounding box center [205, 194] width 27 height 14
type input "1100"
click at [174, 266] on input "Maj" at bounding box center [169, 264] width 62 height 14
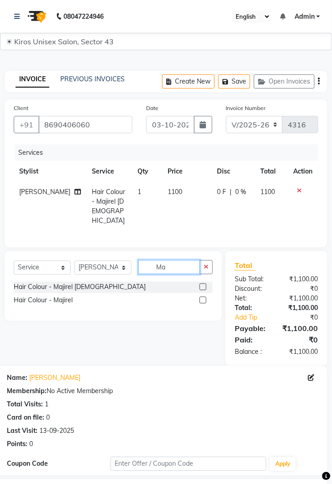
type input "M"
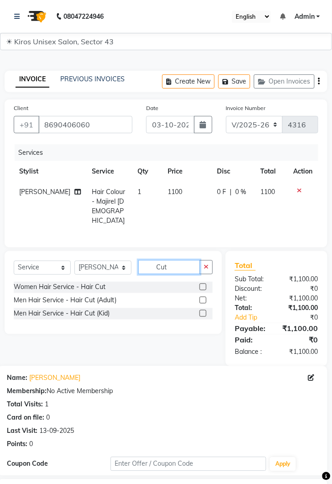
type input "Cut"
click at [202, 283] on label at bounding box center [202, 286] width 7 height 7
click at [202, 284] on input "checkbox" at bounding box center [202, 287] width 6 height 6
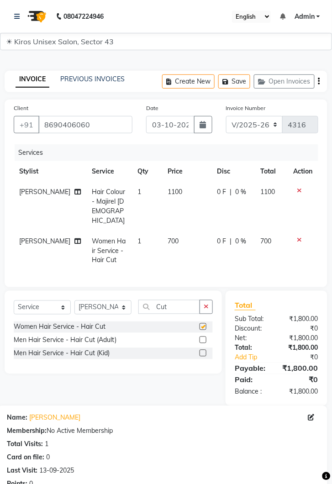
checkbox input "false"
click at [178, 231] on td "700" at bounding box center [187, 251] width 49 height 40
select select "39647"
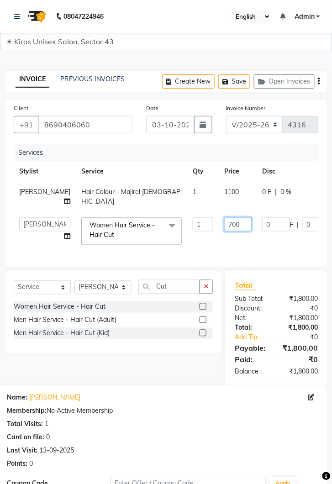
click at [224, 217] on input "700" at bounding box center [237, 224] width 27 height 14
type input "7"
type input "600"
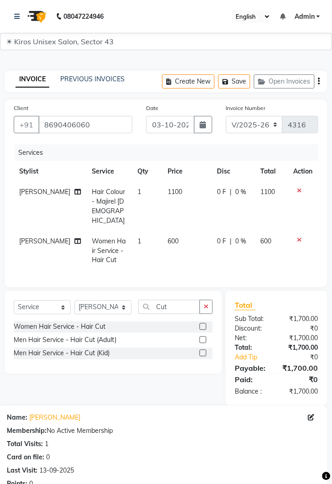
click at [178, 233] on td "600" at bounding box center [187, 251] width 49 height 40
select select "39647"
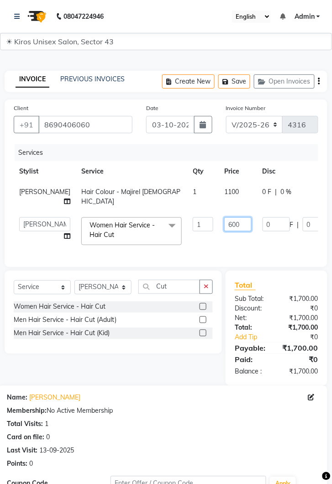
click at [224, 217] on input "600" at bounding box center [237, 224] width 27 height 14
type input "6"
type input "1100"
click at [219, 235] on td "1100" at bounding box center [238, 231] width 38 height 39
select select "39647"
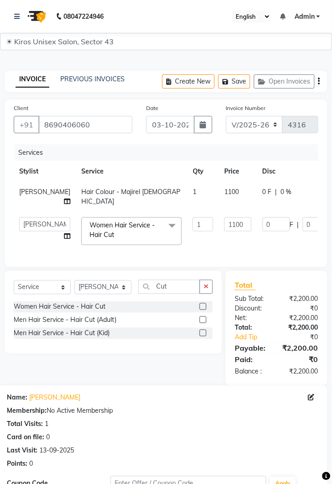
scroll to position [7, 0]
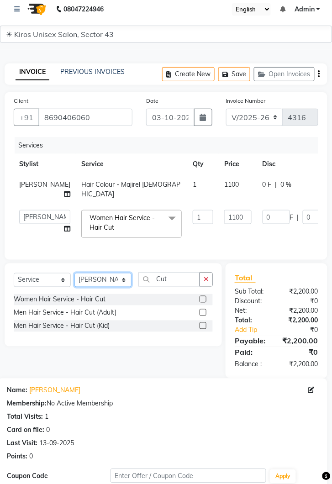
click at [124, 273] on select "Select Stylist Deepak Gunjan Habil Imran Jeet Lalit Lamu Mansi Raj Rashmi Rony …" at bounding box center [102, 280] width 57 height 14
select select "67564"
click at [74, 273] on select "Select Stylist Deepak Gunjan Habil Imran Jeet Lalit Lamu Mansi Raj Rashmi Rony …" at bounding box center [102, 280] width 57 height 14
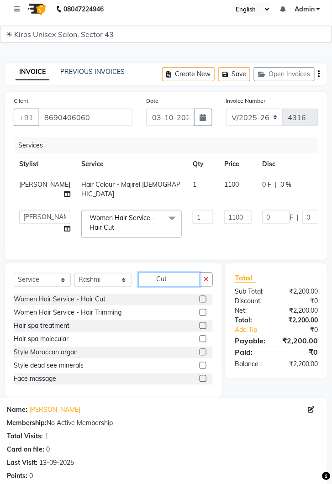
click at [181, 273] on input "Cut" at bounding box center [169, 280] width 62 height 14
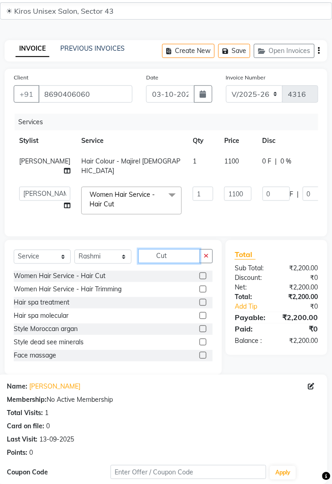
scroll to position [47, 0]
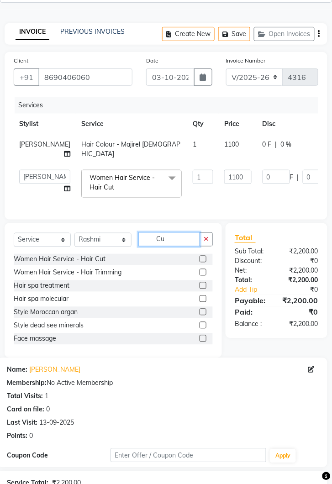
type input "C"
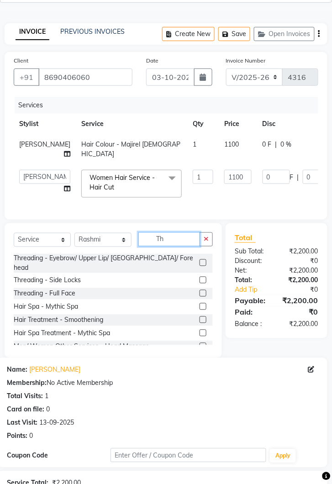
type input "Th"
click at [202, 259] on label at bounding box center [202, 262] width 7 height 7
click at [202, 260] on input "checkbox" at bounding box center [202, 263] width 6 height 6
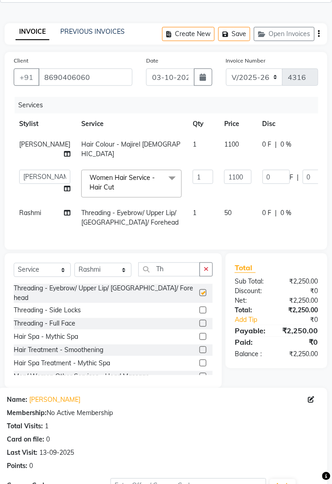
checkbox input "false"
click at [219, 205] on td "50" at bounding box center [238, 218] width 38 height 30
select select "67564"
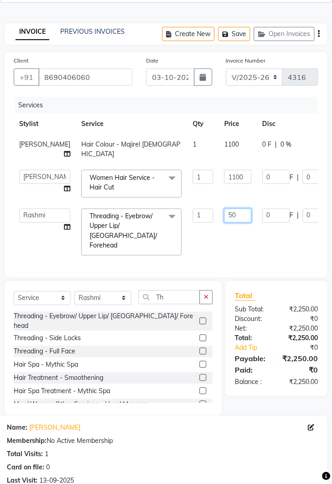
click at [224, 209] on input "50" at bounding box center [237, 216] width 27 height 14
type input "5"
type input "100"
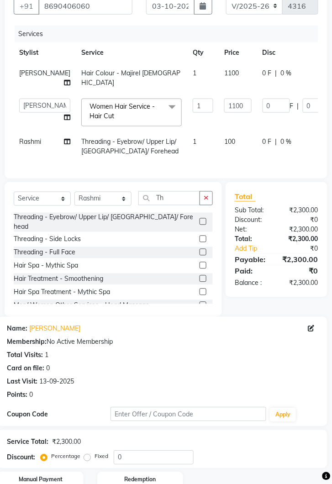
scroll to position [150, 0]
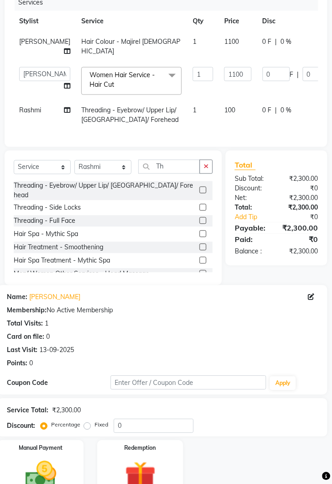
click at [57, 466] on img at bounding box center [41, 476] width 51 height 36
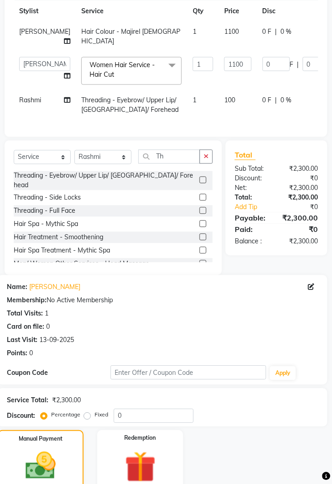
scroll to position [209, 0]
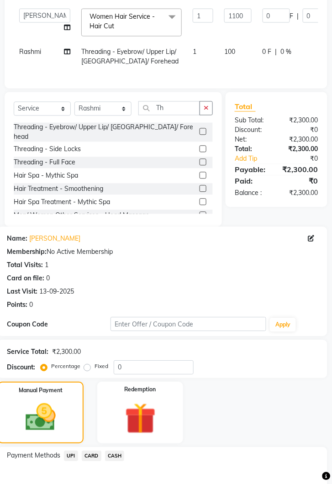
click at [119, 451] on span "CASH" at bounding box center [115, 456] width 20 height 10
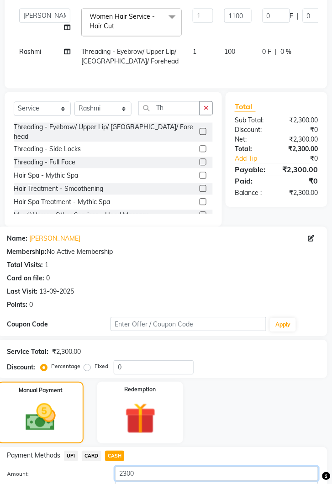
click at [163, 467] on input "2300" at bounding box center [216, 474] width 203 height 14
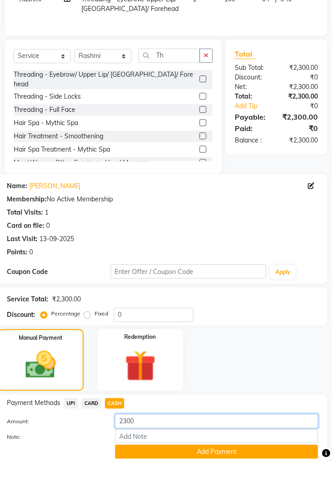
scroll to position [239, 0]
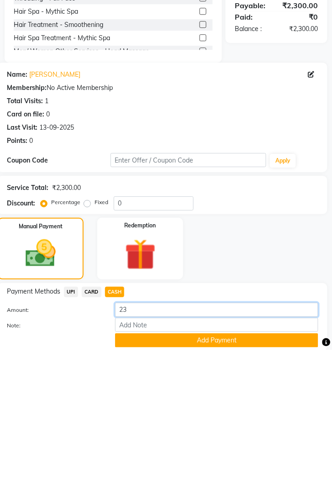
type input "2"
type input "1000"
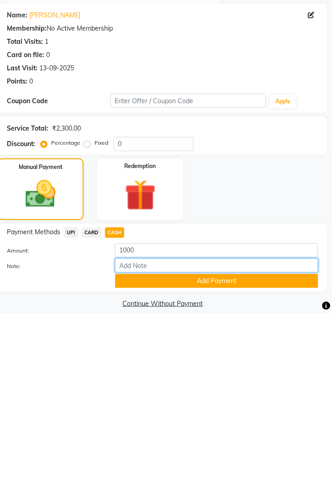
scroll to position [262, 0]
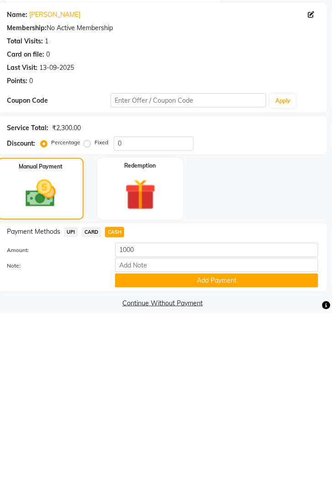
click at [231, 445] on button "Add Payment" at bounding box center [216, 452] width 203 height 14
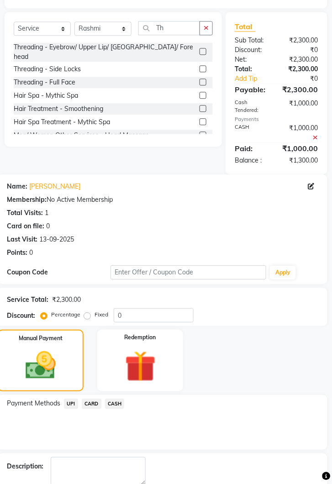
scroll to position [288, 0]
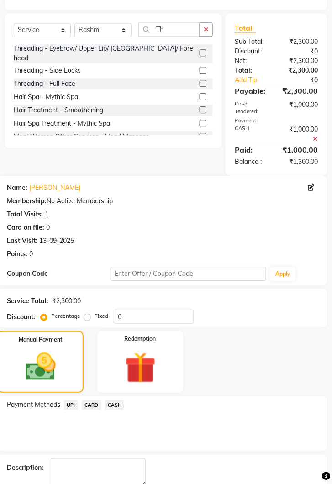
click at [72, 400] on span "UPI" at bounding box center [71, 405] width 14 height 10
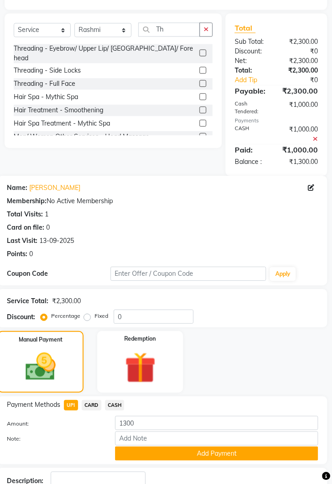
click at [218, 446] on button "Add Payment" at bounding box center [216, 453] width 203 height 14
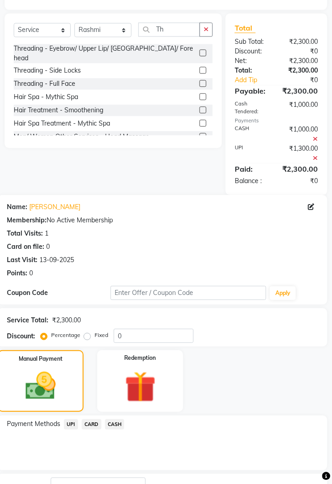
scroll to position [307, 0]
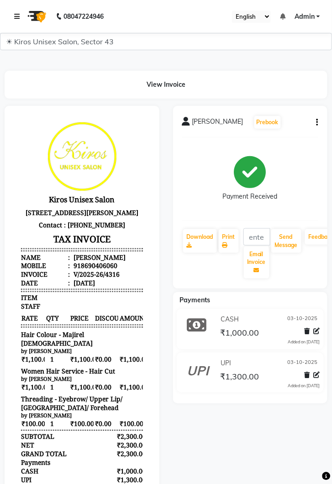
click at [21, 19] on link at bounding box center [18, 17] width 9 height 26
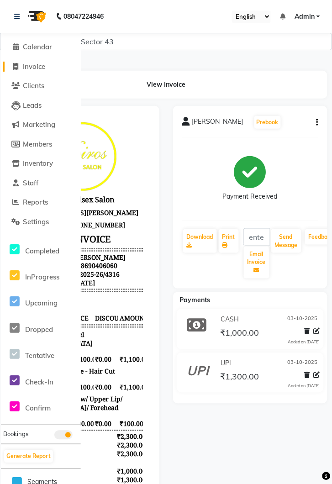
click at [41, 65] on span "Invoice" at bounding box center [34, 66] width 22 height 9
select select "service"
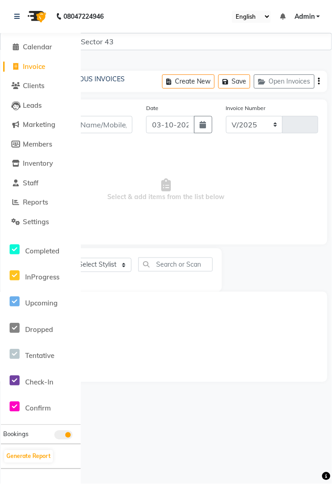
select select "5694"
type input "4317"
click at [14, 14] on icon at bounding box center [16, 16] width 5 height 6
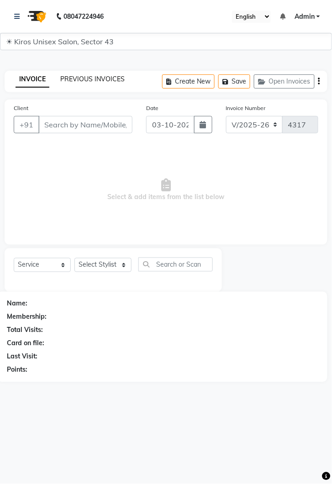
click at [106, 79] on link "PREVIOUS INVOICES" at bounding box center [92, 79] width 64 height 8
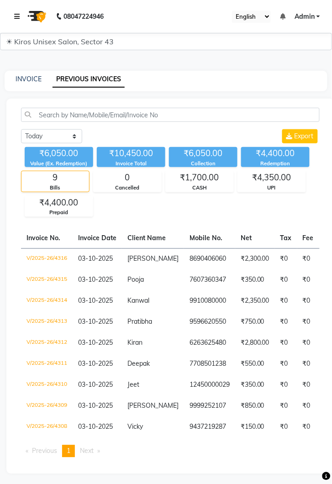
click at [21, 20] on link at bounding box center [18, 17] width 9 height 26
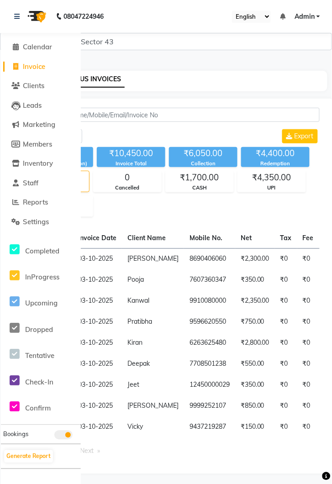
click at [42, 70] on span "Invoice" at bounding box center [34, 66] width 22 height 9
select select "service"
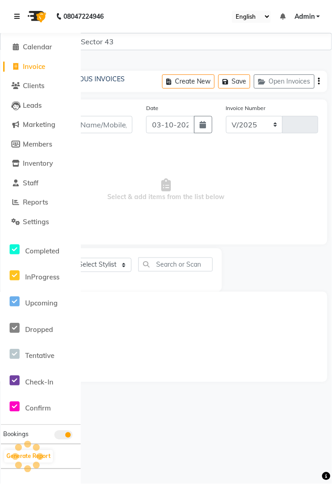
click at [16, 16] on icon at bounding box center [16, 16] width 5 height 6
select select "5694"
type input "4317"
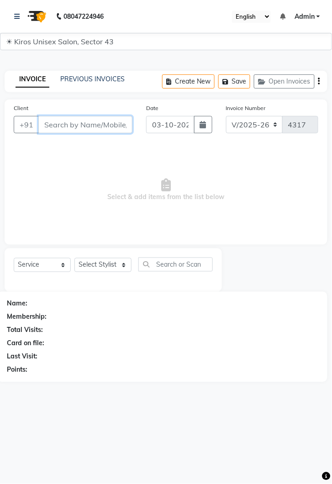
click at [90, 127] on input "Client" at bounding box center [85, 124] width 94 height 17
click at [89, 125] on input "Client" at bounding box center [85, 124] width 94 height 17
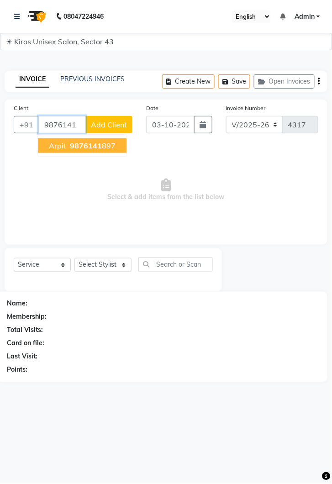
click at [94, 152] on button "Arpit 9876141 897" at bounding box center [82, 145] width 89 height 15
type input "9876141897"
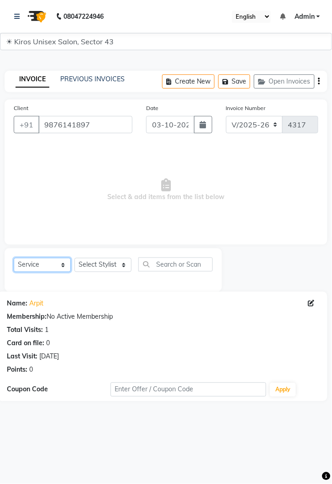
click at [67, 271] on select "Select Service Product Membership Package Voucher Prepaid Gift Card" at bounding box center [42, 265] width 57 height 14
select select "P"
click at [14, 258] on select "Select Service Product Membership Package Voucher Prepaid Gift Card" at bounding box center [42, 265] width 57 height 14
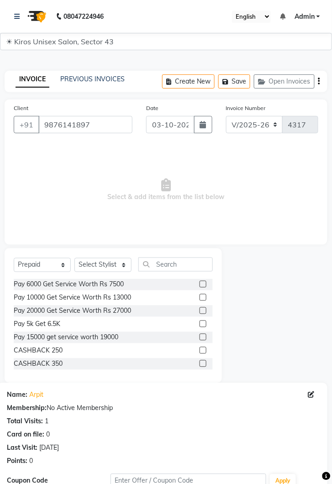
click at [203, 282] on label at bounding box center [202, 284] width 7 height 7
click at [203, 282] on input "checkbox" at bounding box center [202, 285] width 6 height 6
checkbox input "false"
click at [127, 264] on select "Select Stylist Deepak Gunjan Habil Imran Jeet Lalit Lamu Mansi Raj Rashmi Rony …" at bounding box center [102, 265] width 57 height 14
select select "39650"
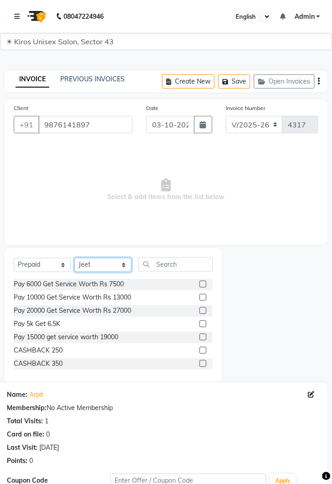
click at [74, 258] on select "Select Stylist Deepak Gunjan Habil Imran Jeet Lalit Lamu Mansi Raj Rashmi Rony …" at bounding box center [102, 265] width 57 height 14
click at [203, 282] on label at bounding box center [202, 284] width 7 height 7
click at [203, 282] on input "checkbox" at bounding box center [202, 285] width 6 height 6
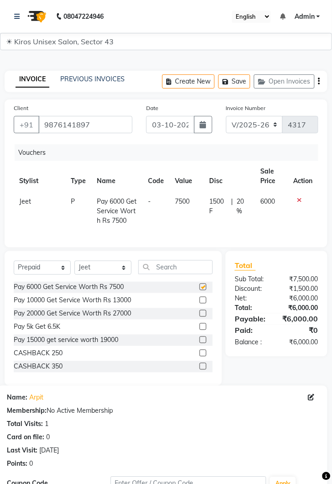
checkbox input "false"
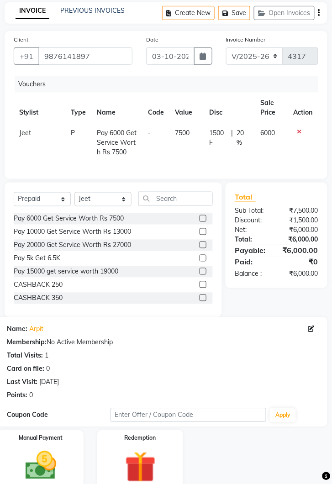
click at [46, 463] on img at bounding box center [41, 466] width 51 height 36
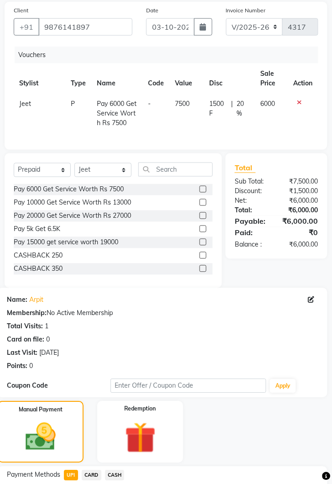
scroll to position [140, 0]
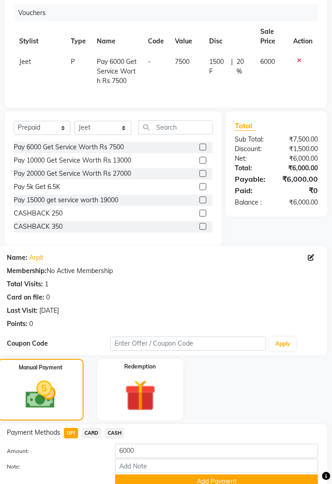
click at [239, 483] on button "Add Payment" at bounding box center [216, 482] width 203 height 14
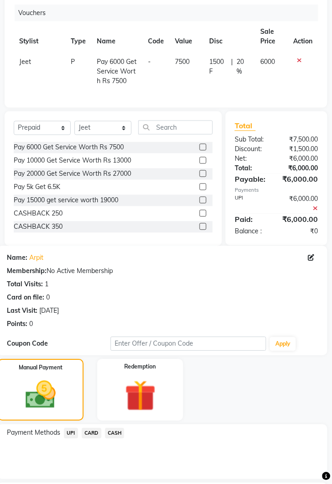
scroll to position [178, 0]
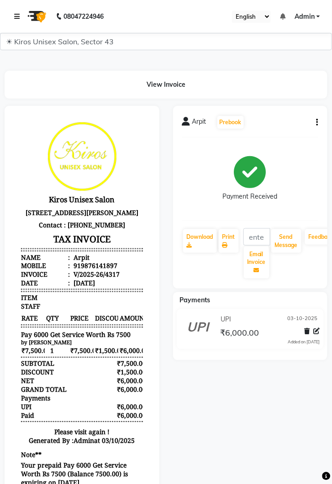
click at [19, 16] on icon at bounding box center [16, 16] width 5 height 6
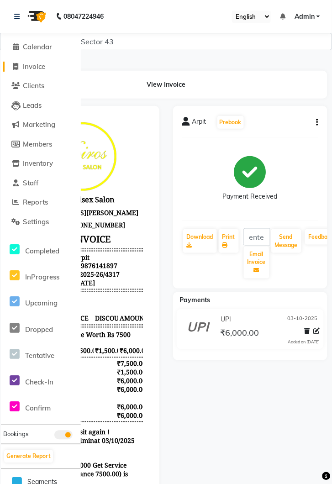
click at [37, 67] on span "Invoice" at bounding box center [34, 66] width 22 height 9
select select "service"
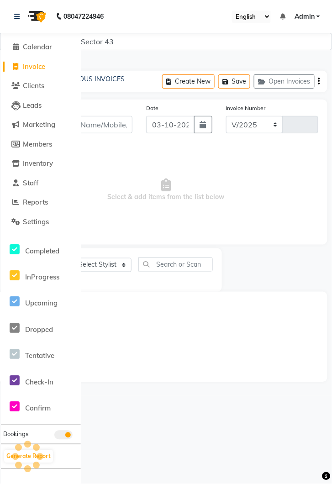
select select "5694"
type input "4318"
click at [21, 19] on link at bounding box center [18, 17] width 9 height 26
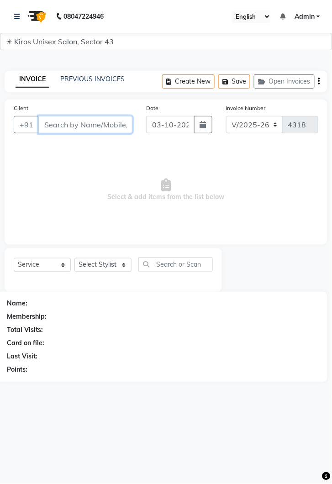
click at [78, 121] on input "Client" at bounding box center [85, 124] width 94 height 17
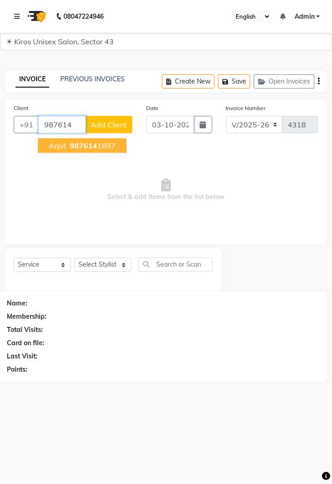
click at [106, 144] on ngb-highlight "987614 1897" at bounding box center [91, 145] width 47 height 9
type input "9876141897"
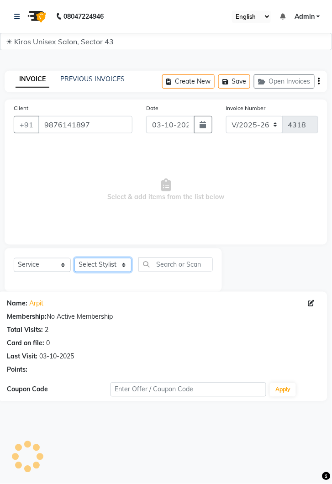
click at [130, 265] on select "Select Stylist Deepak Gunjan Habil Imran Jeet Lalit Lamu Mansi Raj Rashmi Rony …" at bounding box center [102, 265] width 57 height 14
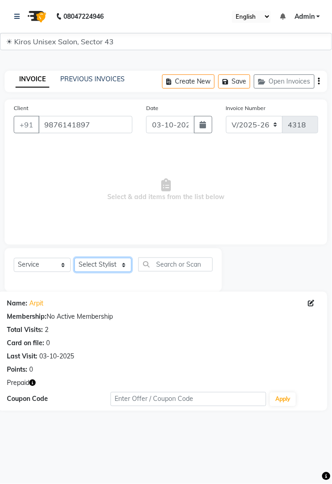
select select "39650"
click at [74, 258] on select "Select Stylist Deepak Gunjan Habil Imran Jeet Lalit Lamu Mansi Raj Rashmi Rony …" at bounding box center [102, 265] width 57 height 14
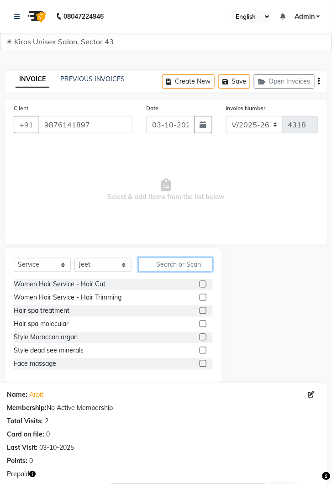
click at [174, 261] on input "text" at bounding box center [175, 264] width 74 height 14
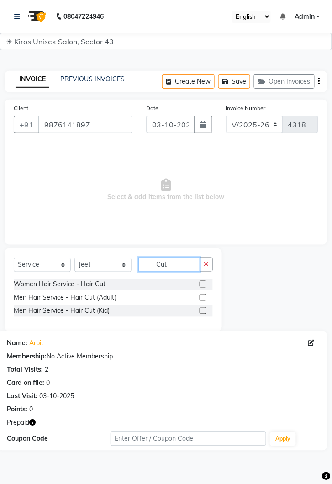
type input "Cut"
click at [203, 295] on label at bounding box center [202, 297] width 7 height 7
click at [203, 295] on input "checkbox" at bounding box center [202, 298] width 6 height 6
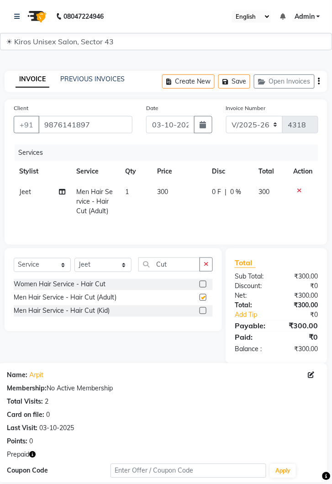
checkbox input "false"
click at [175, 266] on input "Cut" at bounding box center [169, 264] width 62 height 14
type input "C"
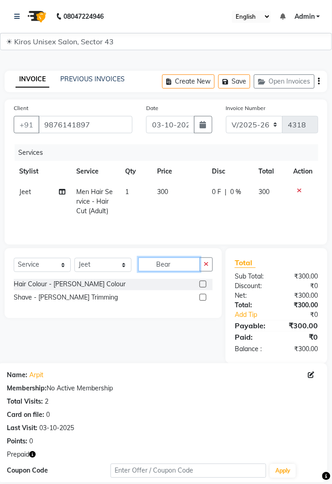
type input "Bear"
click at [202, 297] on label at bounding box center [202, 297] width 7 height 7
click at [202, 297] on input "checkbox" at bounding box center [202, 298] width 6 height 6
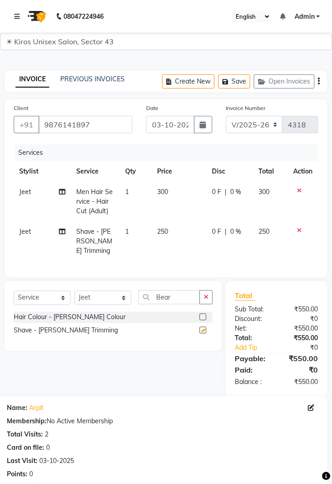
checkbox input "false"
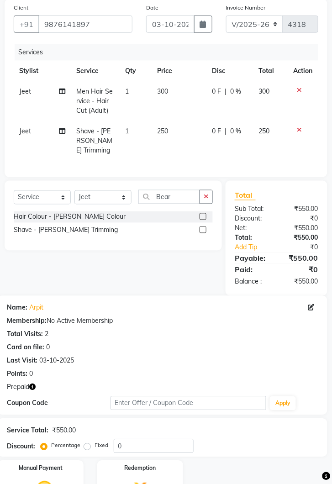
scroll to position [121, 0]
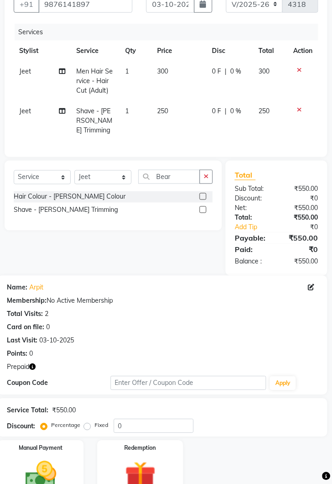
click at [146, 458] on img at bounding box center [140, 477] width 51 height 39
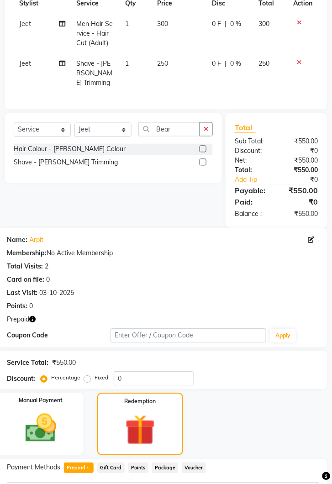
scroll to position [187, 0]
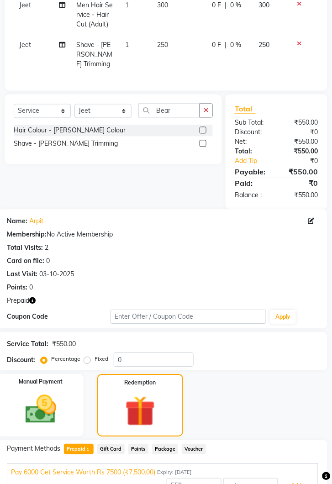
click at [297, 478] on button "Add" at bounding box center [296, 486] width 33 height 16
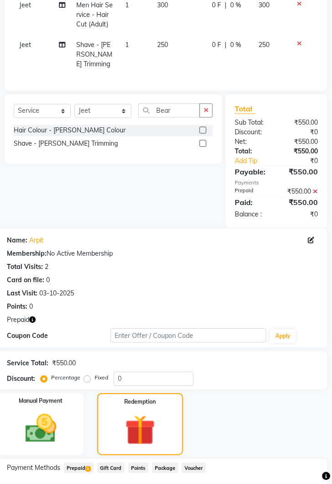
scroll to position [250, 0]
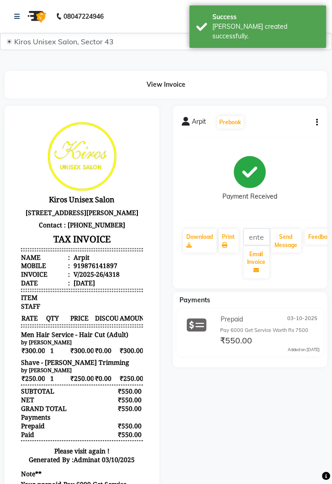
scroll to position [7, 0]
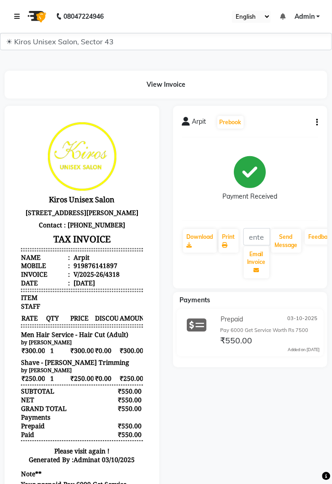
click at [15, 20] on link at bounding box center [18, 17] width 9 height 26
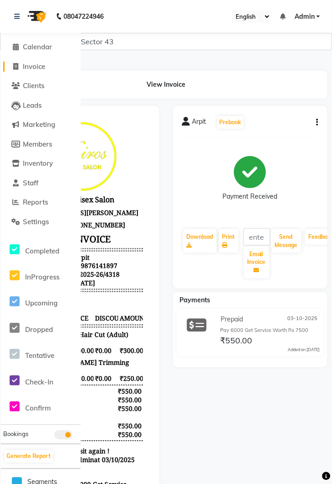
click at [33, 69] on span "Invoice" at bounding box center [34, 66] width 22 height 9
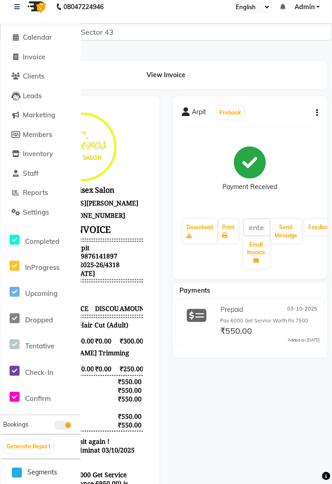
select select "service"
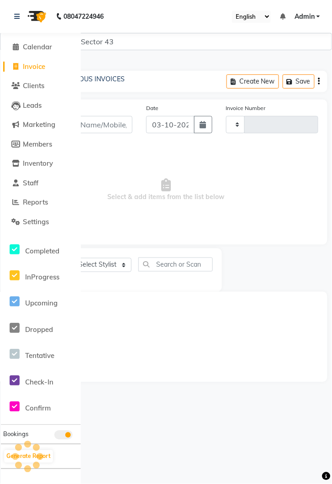
type input "4319"
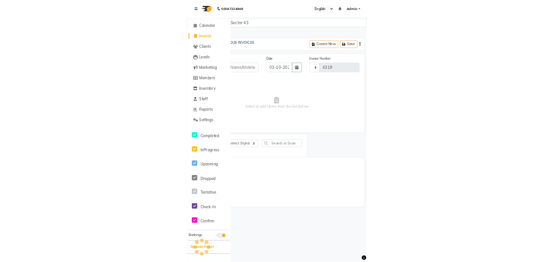
scroll to position [0, 0]
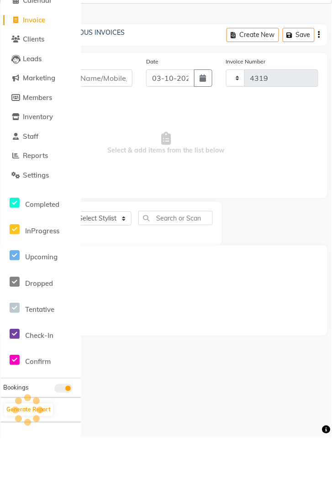
select select "5694"
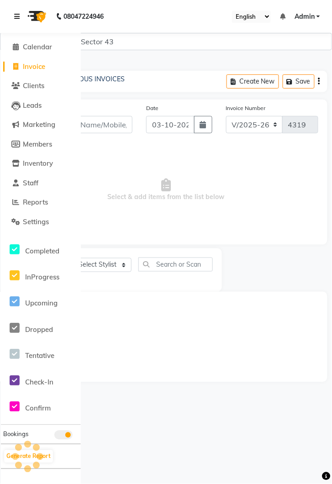
click at [16, 20] on icon at bounding box center [16, 16] width 5 height 6
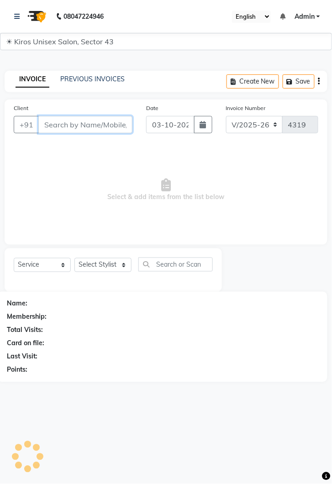
click at [74, 128] on input "Client" at bounding box center [85, 124] width 94 height 17
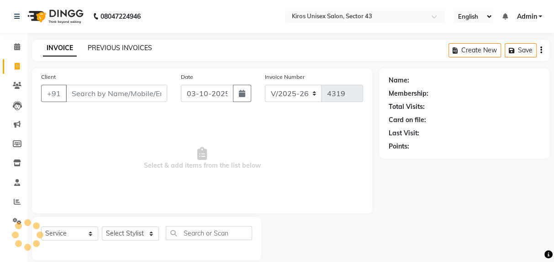
click at [129, 49] on link "PREVIOUS INVOICES" at bounding box center [120, 48] width 64 height 8
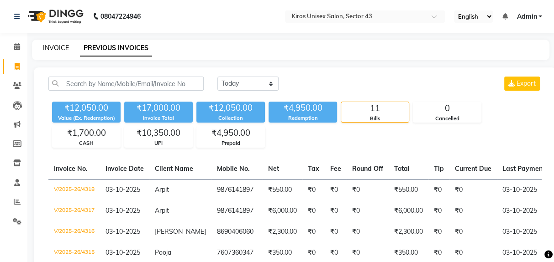
click at [60, 50] on link "INVOICE" at bounding box center [56, 48] width 26 height 8
select select "5694"
select select "service"
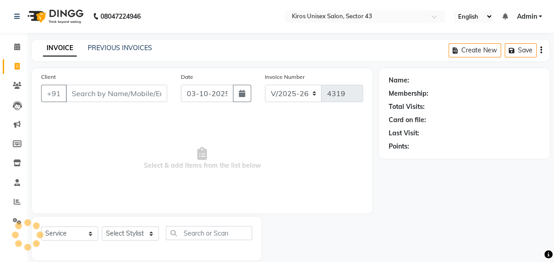
scroll to position [11, 0]
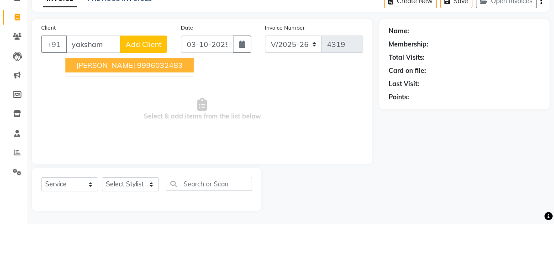
click at [171, 106] on ngb-highlight "9996032483" at bounding box center [160, 103] width 46 height 9
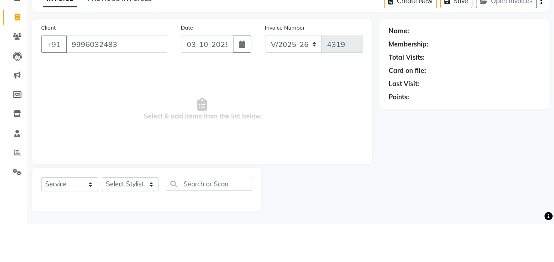
type input "9996032483"
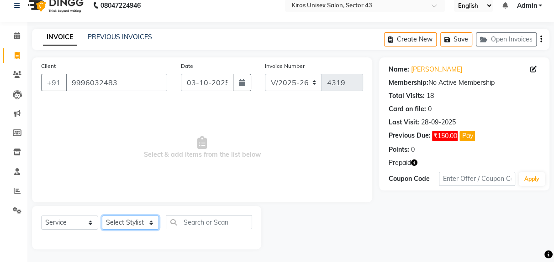
click at [136, 222] on select "Select Stylist Deepak Gunjan Habil Imran Jeet Lalit Lamu Mansi Raj Rashmi Rony …" at bounding box center [130, 223] width 57 height 14
select select "39653"
click at [102, 216] on select "Select Stylist Deepak Gunjan Habil Imran Jeet Lalit Lamu Mansi Raj Rashmi Rony …" at bounding box center [130, 223] width 57 height 14
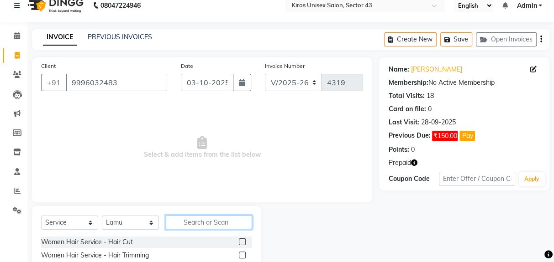
click at [211, 221] on input "text" at bounding box center [209, 222] width 86 height 14
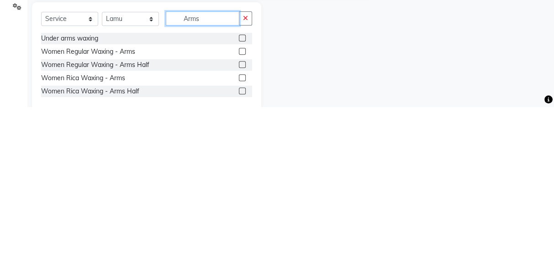
scroll to position [63, 0]
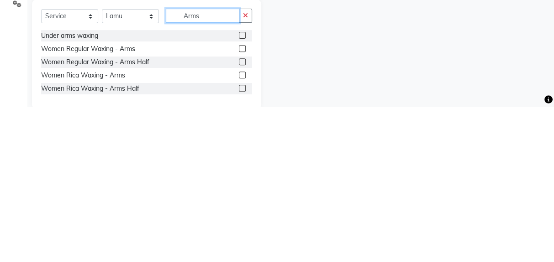
type input "Arms"
click at [241, 231] on label at bounding box center [242, 230] width 7 height 7
click at [241, 231] on input "checkbox" at bounding box center [242, 231] width 6 height 6
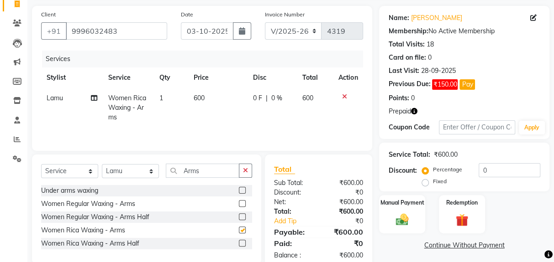
checkbox input "false"
click at [213, 103] on td "600" at bounding box center [217, 108] width 59 height 40
select select "39653"
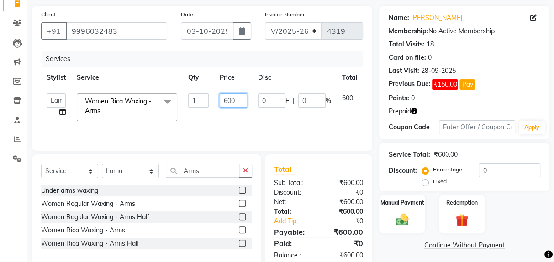
click at [240, 103] on input "600" at bounding box center [233, 101] width 27 height 14
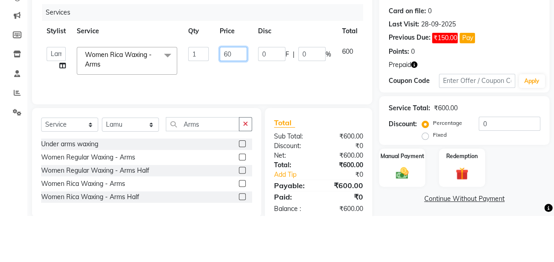
type input "6"
type input "800"
click at [317, 123] on tr "Deepak Gunjan Habil Imran Jeet Lalit Lamu Mansi Raj Rashmi Rony Sagar Sujit Sur…" at bounding box center [217, 107] width 352 height 39
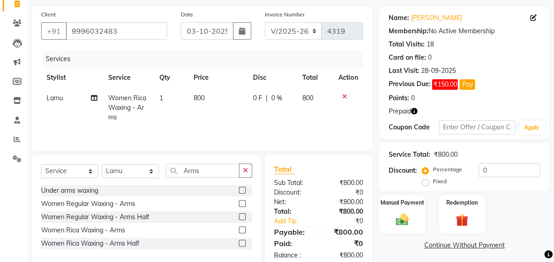
scroll to position [42, 0]
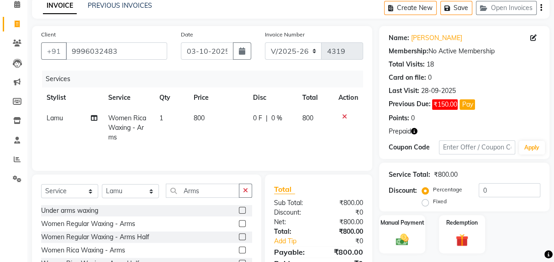
click at [331, 237] on img at bounding box center [461, 241] width 21 height 16
click at [331, 269] on span "Prepaid 1" at bounding box center [460, 267] width 30 height 10
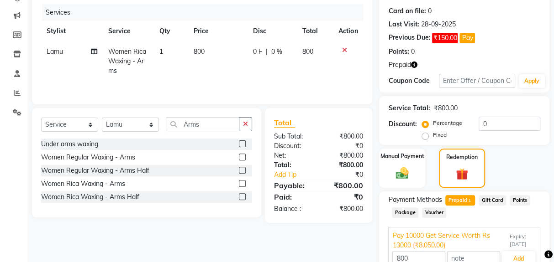
scroll to position [114, 0]
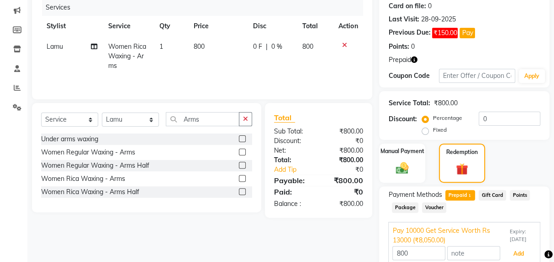
click at [331, 253] on button "Add" at bounding box center [518, 254] width 33 height 16
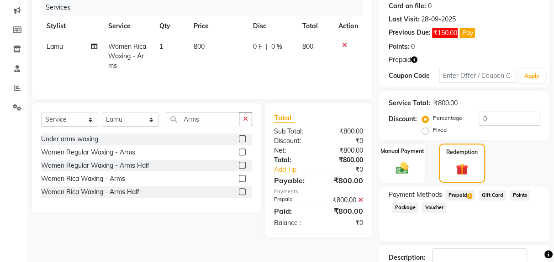
scroll to position [136, 0]
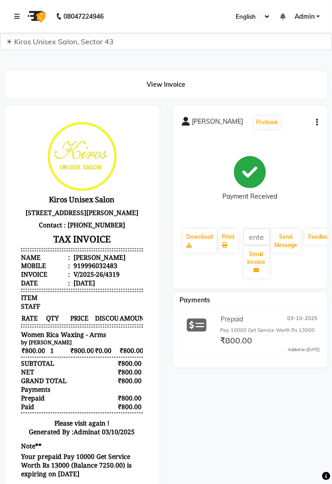
select select "5694"
select select "service"
